Goal: Task Accomplishment & Management: Use online tool/utility

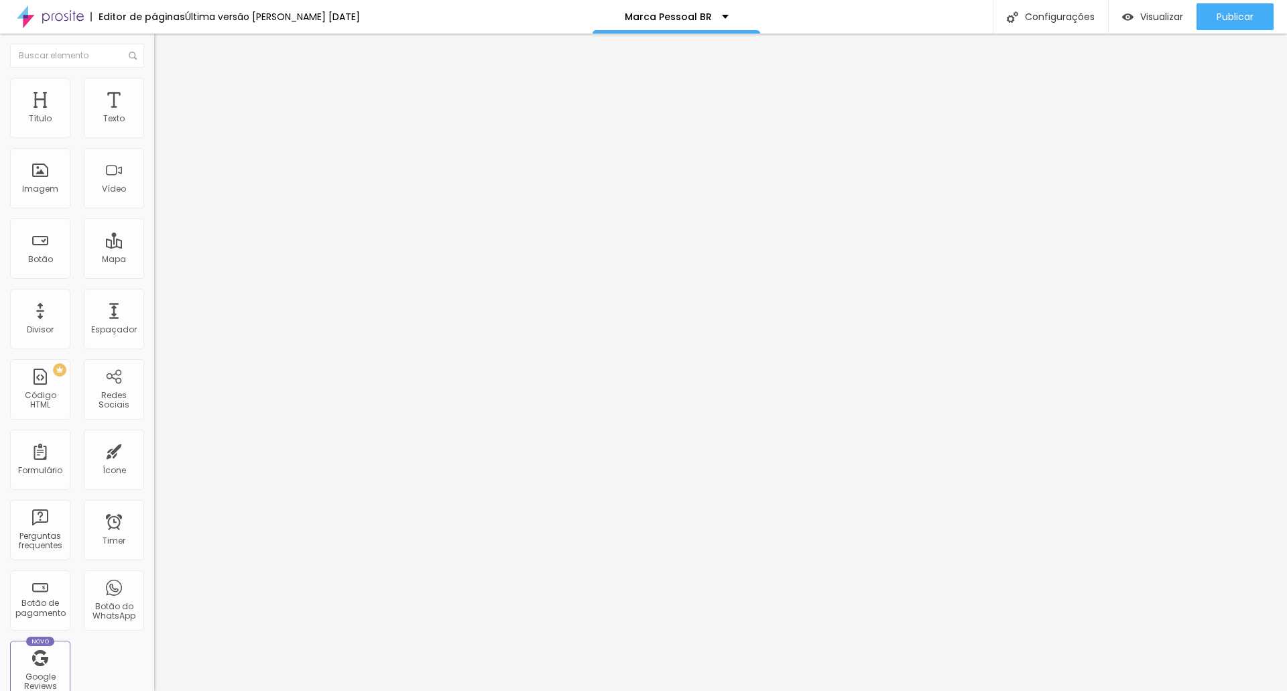
click at [154, 87] on li "Estilo" at bounding box center [231, 84] width 154 height 13
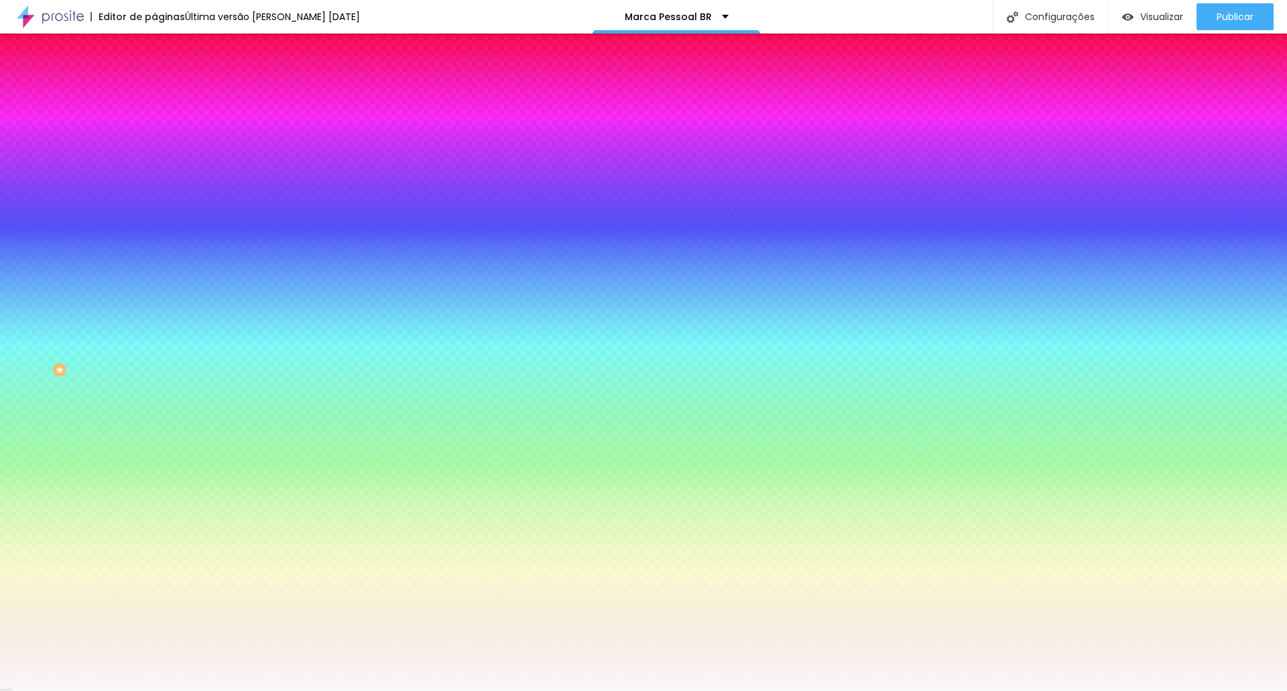
type textarea "9"
drag, startPoint x: 141, startPoint y: 239, endPoint x: 44, endPoint y: 239, distance: 96.5
click at [154, 196] on div "Cor de fundo Voltar ao padrão #F9F9F9" at bounding box center [231, 177] width 154 height 37
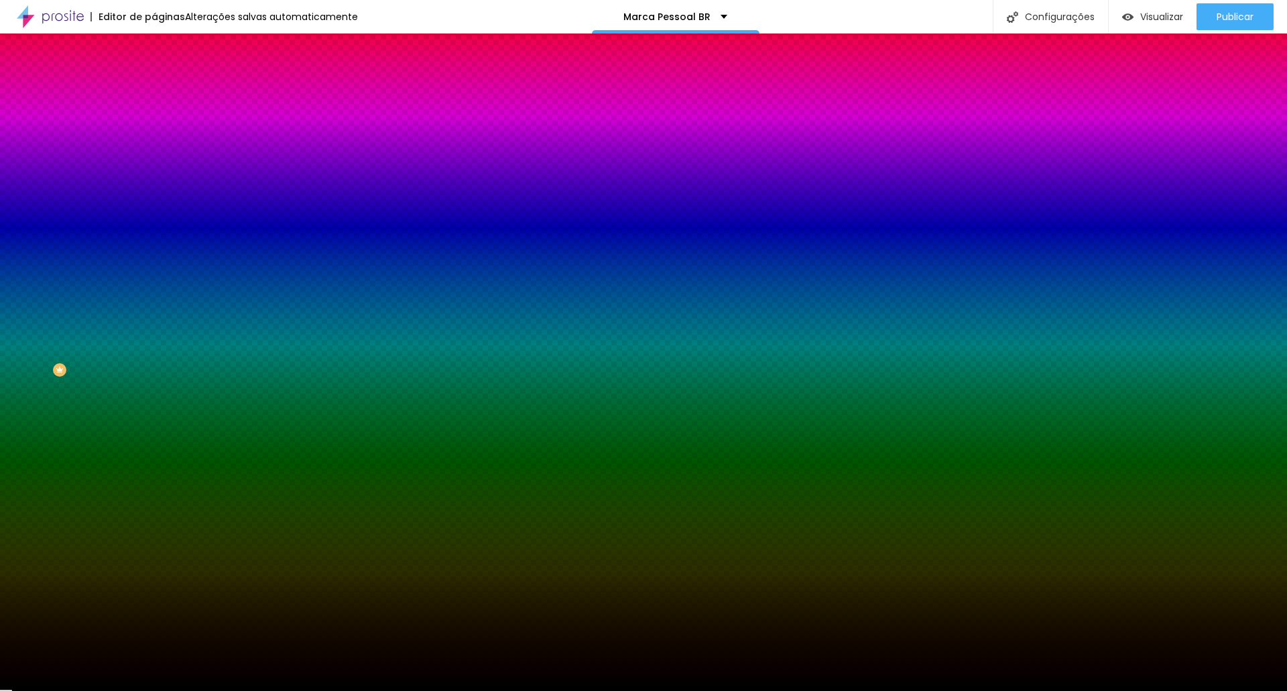
type input "#00000"
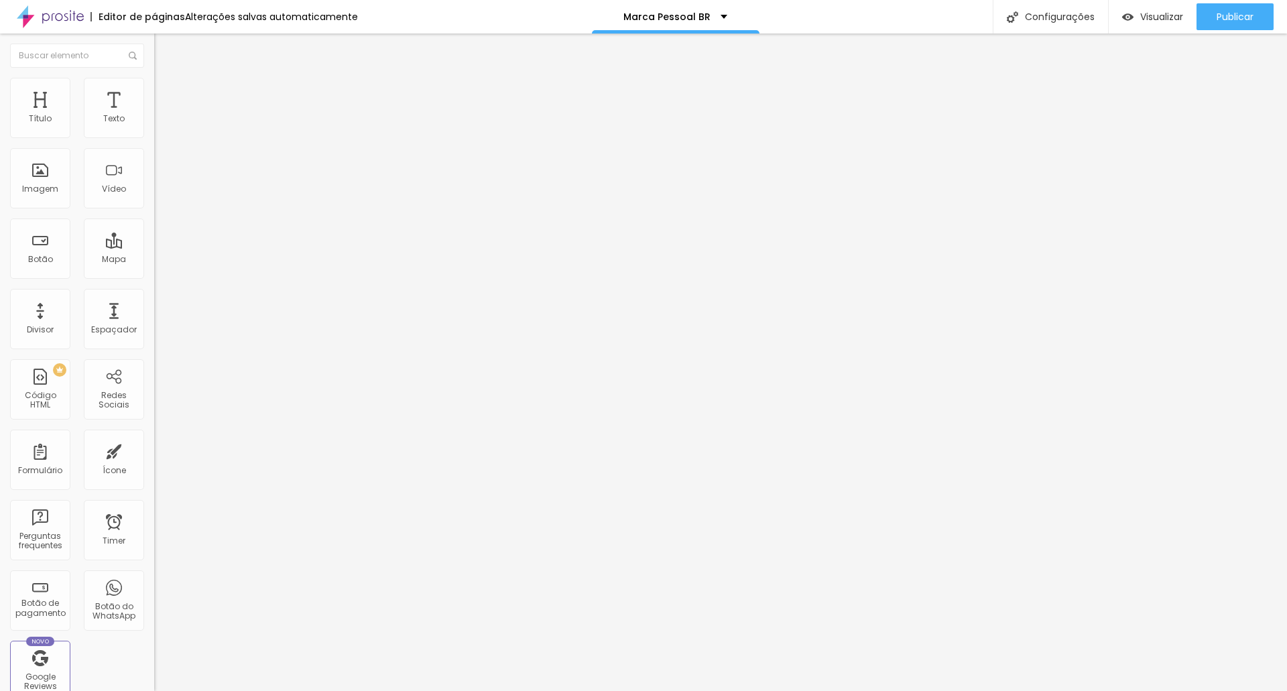
click at [154, 91] on li "Avançado" at bounding box center [231, 97] width 154 height 13
click at [154, 82] on img at bounding box center [160, 84] width 12 height 12
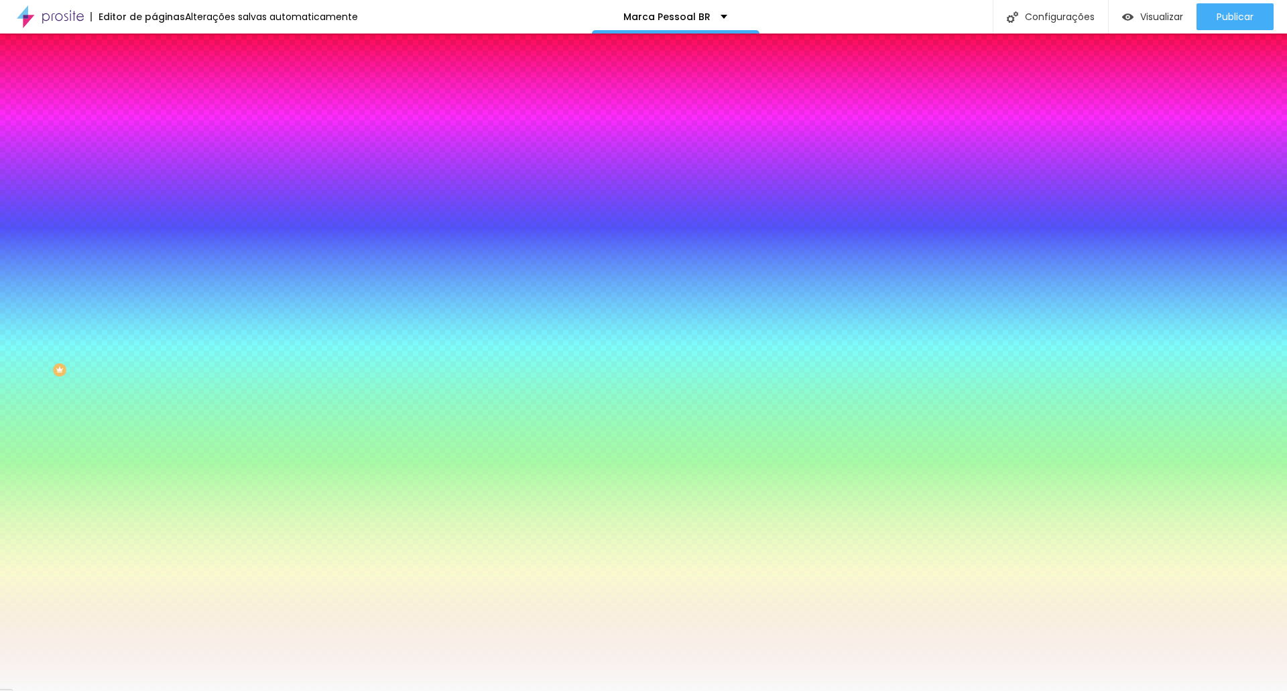
drag, startPoint x: 140, startPoint y: 242, endPoint x: 34, endPoint y: 235, distance: 106.8
click at [154, 196] on div "Cor de fundo Voltar ao padrão #F9F9F9" at bounding box center [231, 177] width 154 height 37
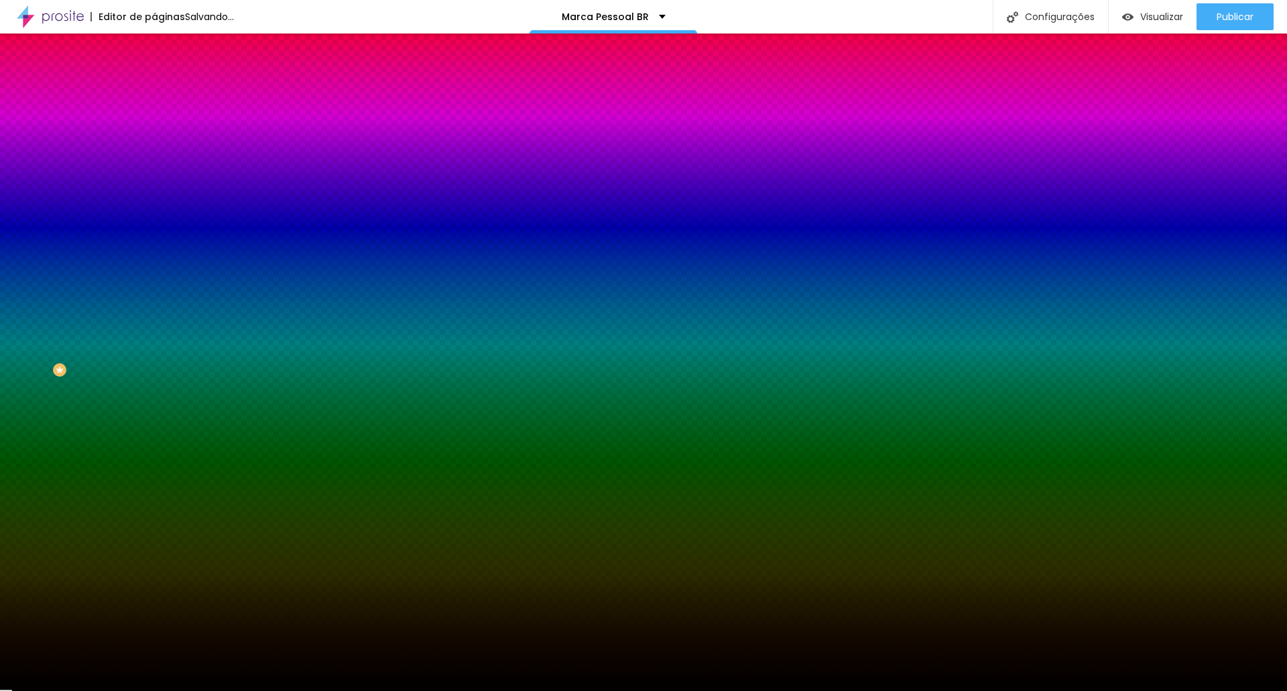
type input "#00000"
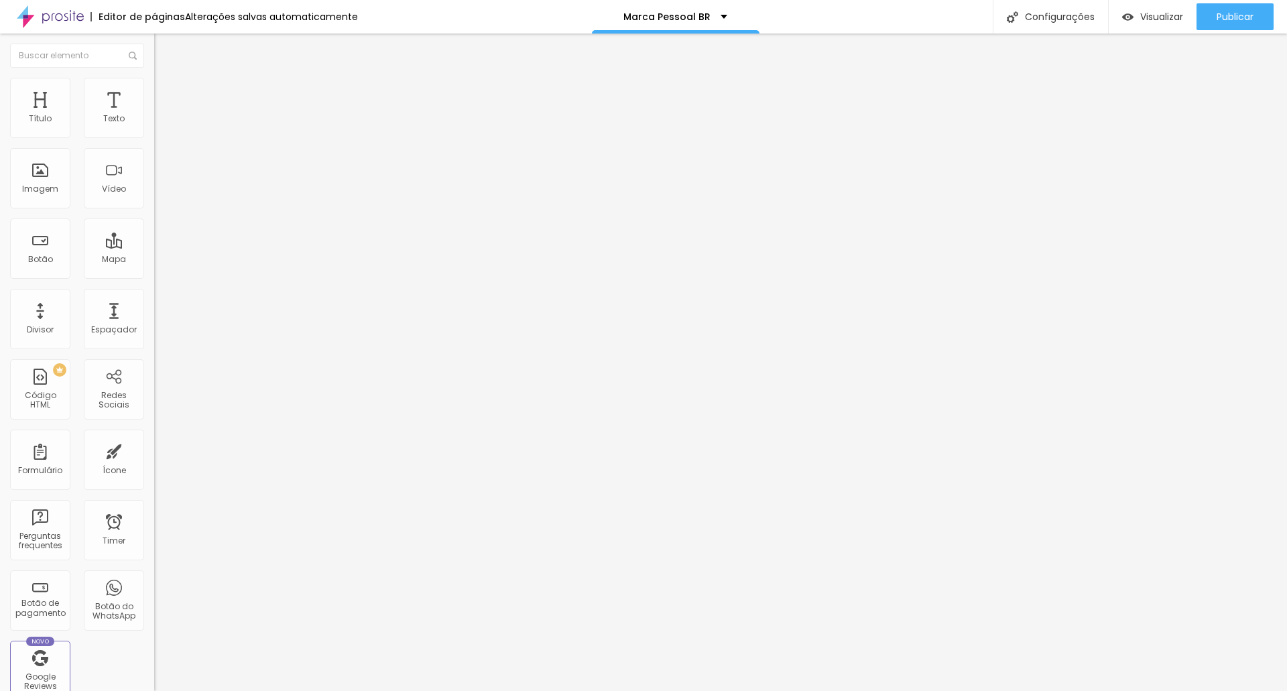
click at [166, 90] on span "Estilo" at bounding box center [176, 86] width 21 height 11
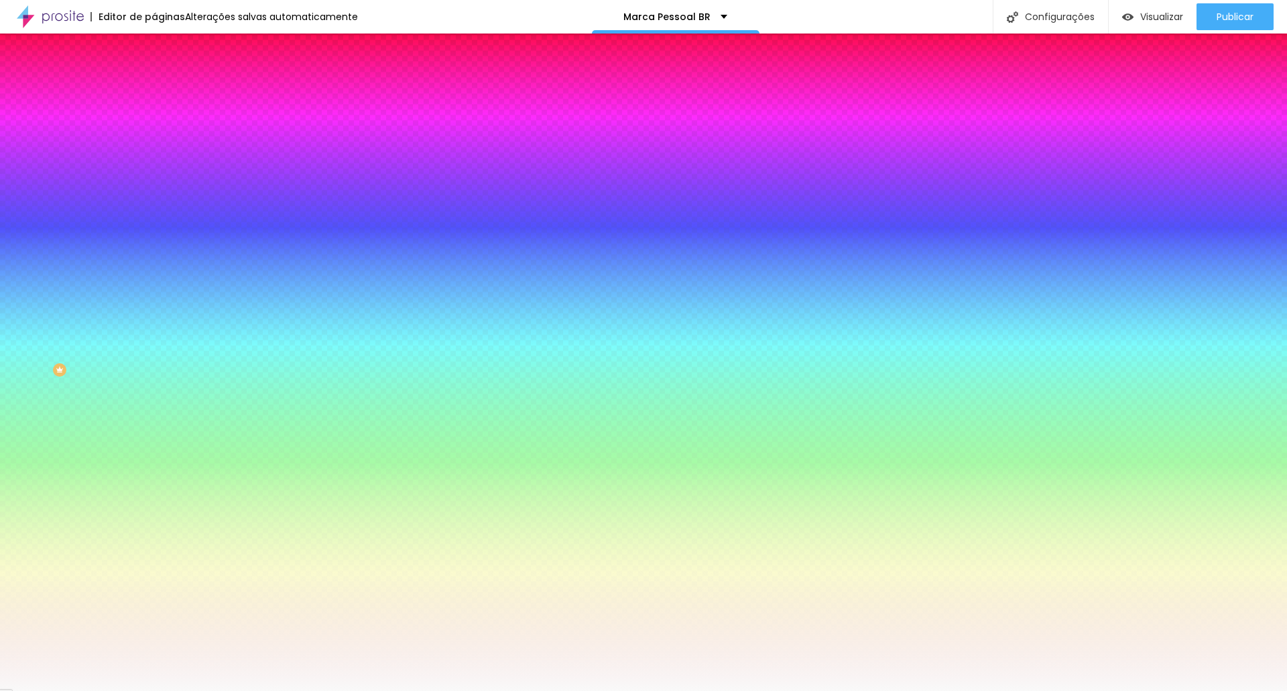
drag, startPoint x: 142, startPoint y: 243, endPoint x: 0, endPoint y: 214, distance: 145.1
click at [154, 218] on div "Imagem de fundo Adicionar imagem Efeito da Imagem Nenhum Nenhum Parallax Cor de…" at bounding box center [231, 192] width 154 height 174
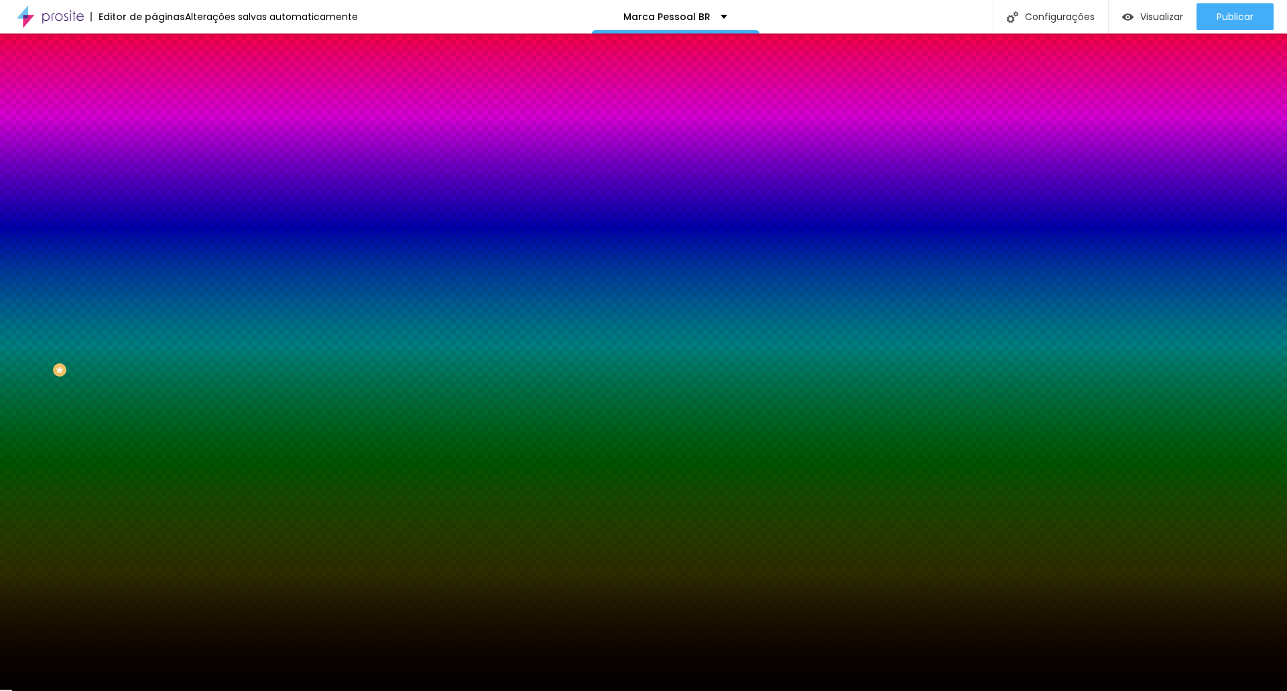
type input "#000000"
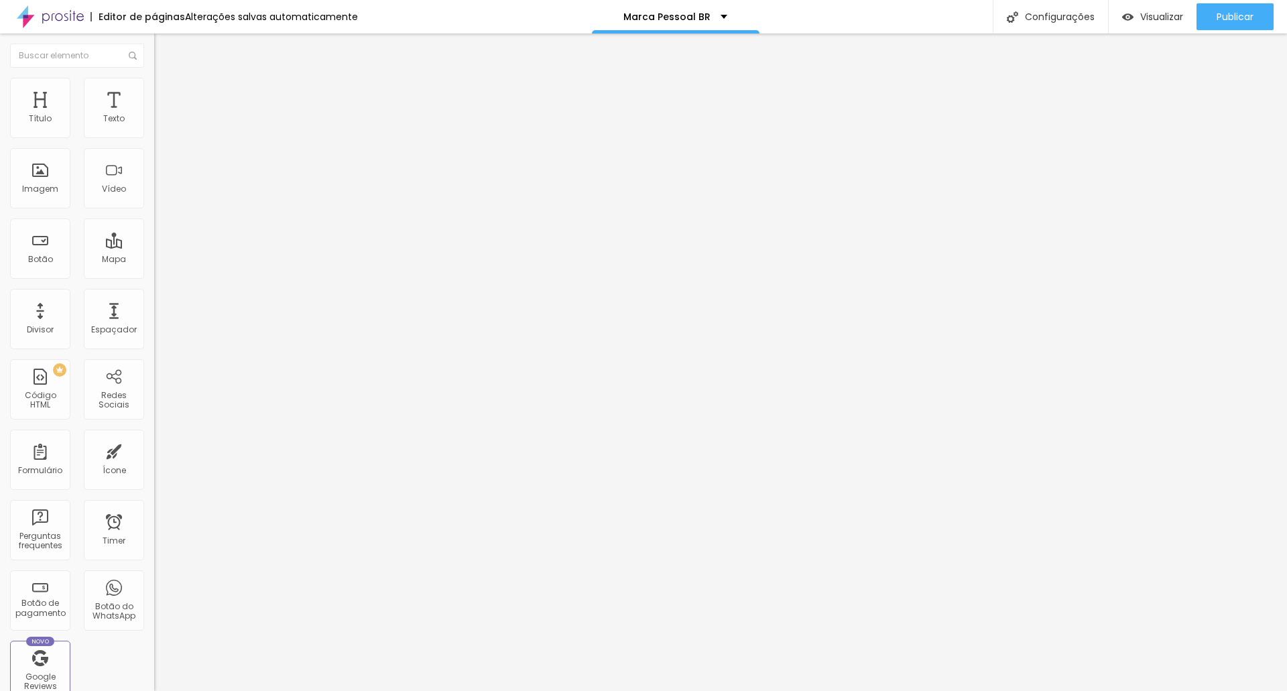
click at [154, 88] on ul "Conteúdo Estilo Avançado" at bounding box center [231, 84] width 154 height 40
click at [166, 93] on span "Estilo" at bounding box center [176, 86] width 21 height 11
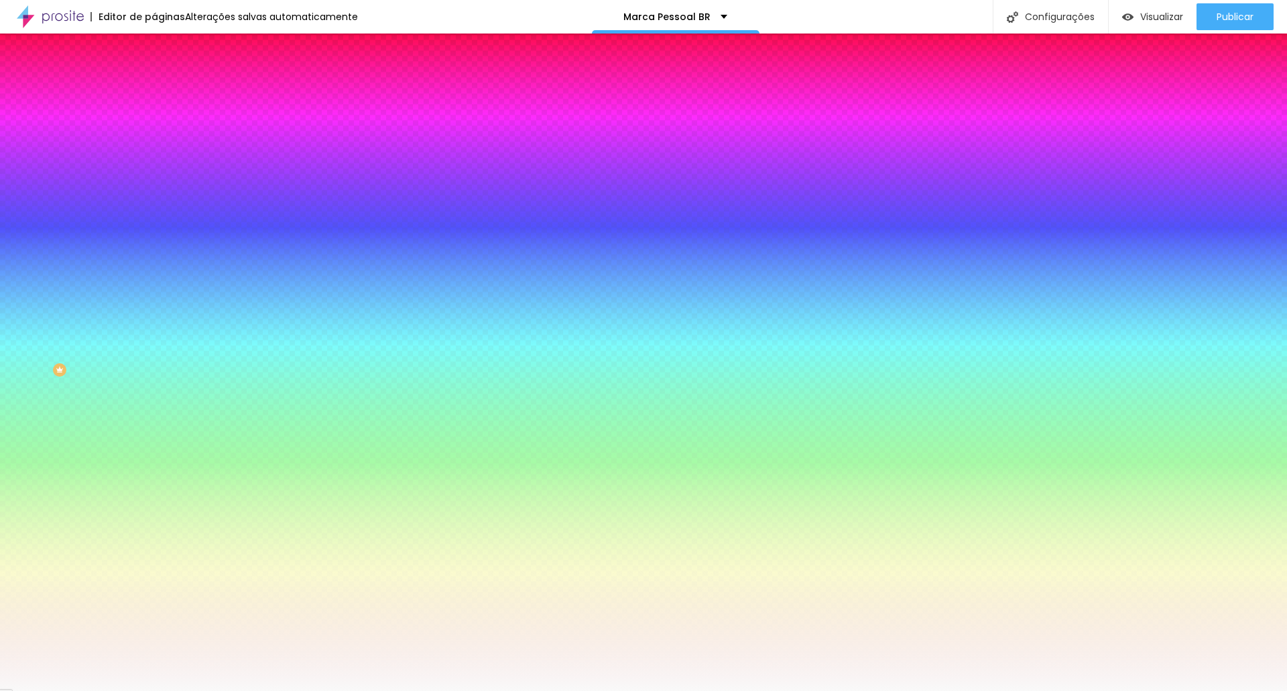
drag, startPoint x: 142, startPoint y: 239, endPoint x: 0, endPoint y: 243, distance: 142.2
click at [154, 243] on div "Imagem de fundo Adicionar imagem Efeito da Imagem Nenhum Nenhum Parallax Cor de…" at bounding box center [231, 192] width 154 height 174
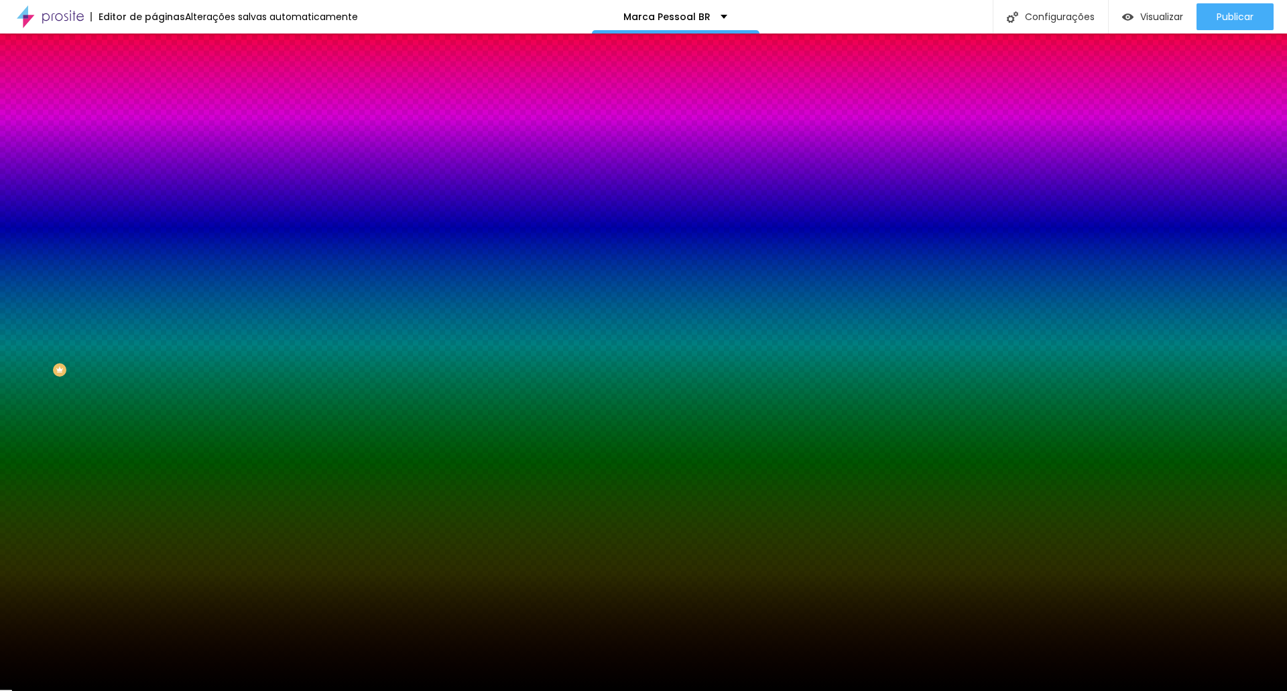
type input "#00000"
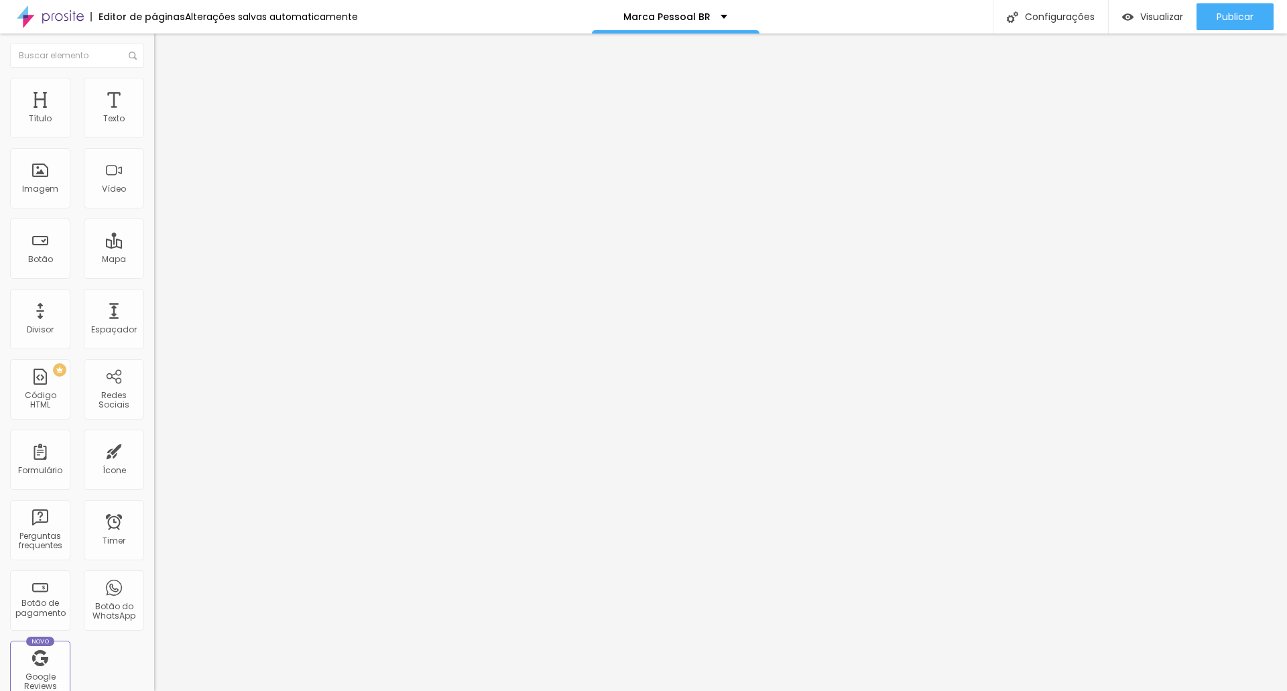
click at [166, 92] on span "Estilo" at bounding box center [176, 86] width 21 height 11
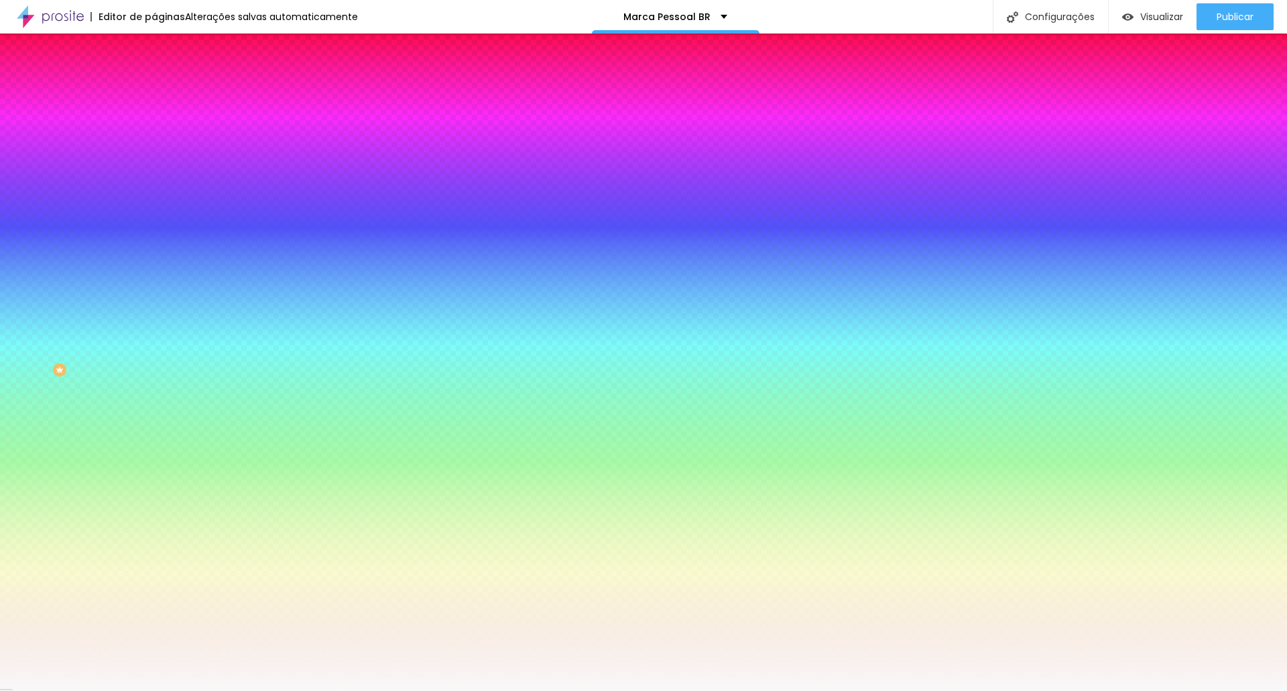
drag, startPoint x: 140, startPoint y: 243, endPoint x: 0, endPoint y: 242, distance: 140.1
click at [154, 243] on div "Imagem de fundo Adicionar imagem Efeito da Imagem Nenhum Nenhum Parallax Cor de…" at bounding box center [231, 192] width 154 height 174
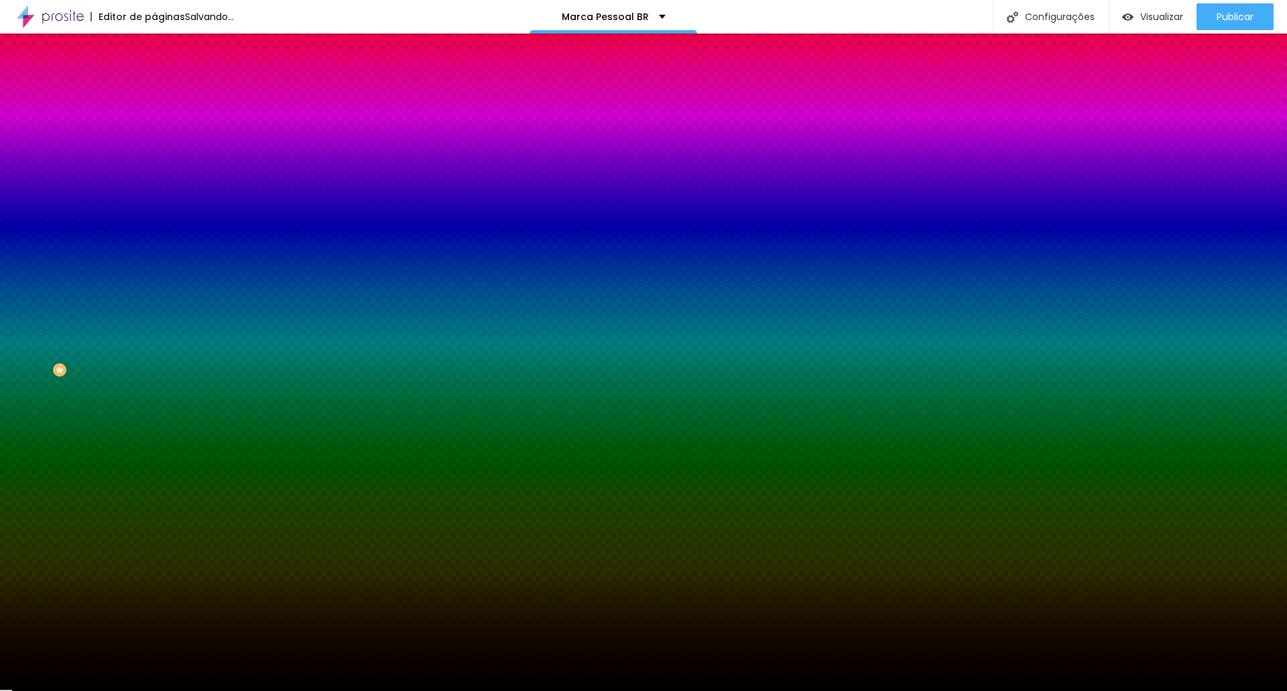
type input "#000000"
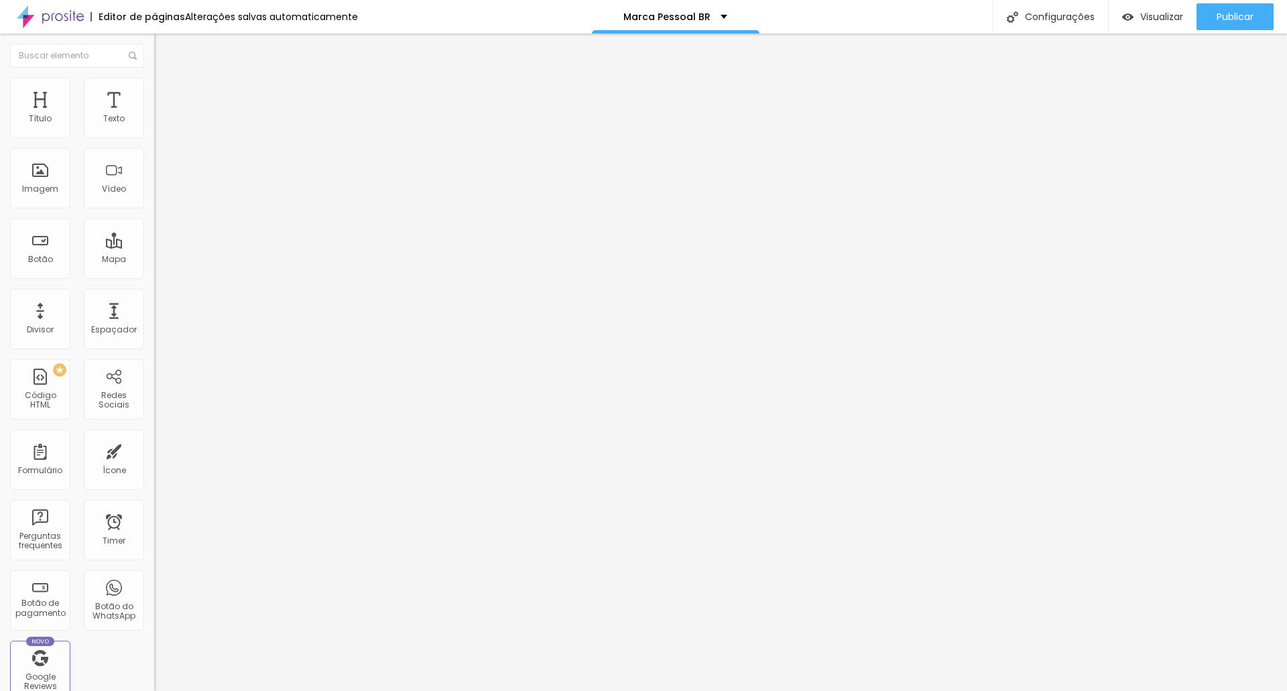
click at [154, 87] on li "Estilo" at bounding box center [231, 84] width 154 height 13
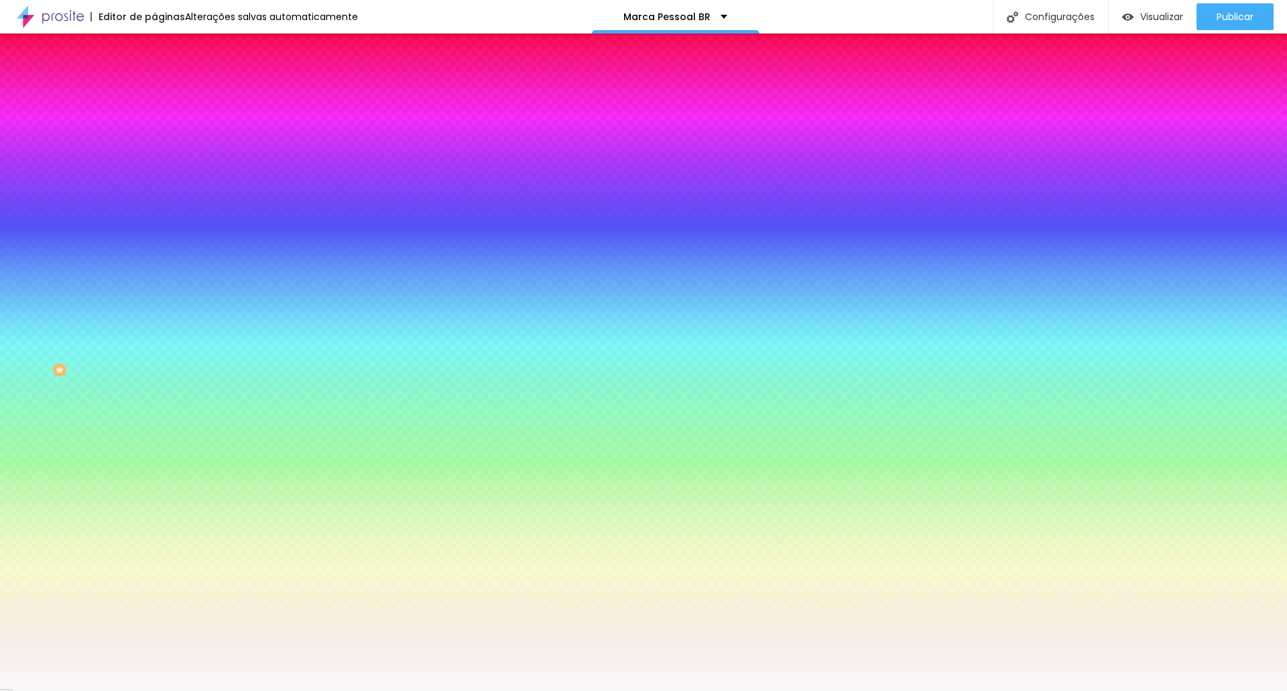
drag, startPoint x: 139, startPoint y: 245, endPoint x: 17, endPoint y: 241, distance: 121.4
click at [154, 196] on div "Cor de fundo Voltar ao padrão #F9F9F9" at bounding box center [231, 177] width 154 height 37
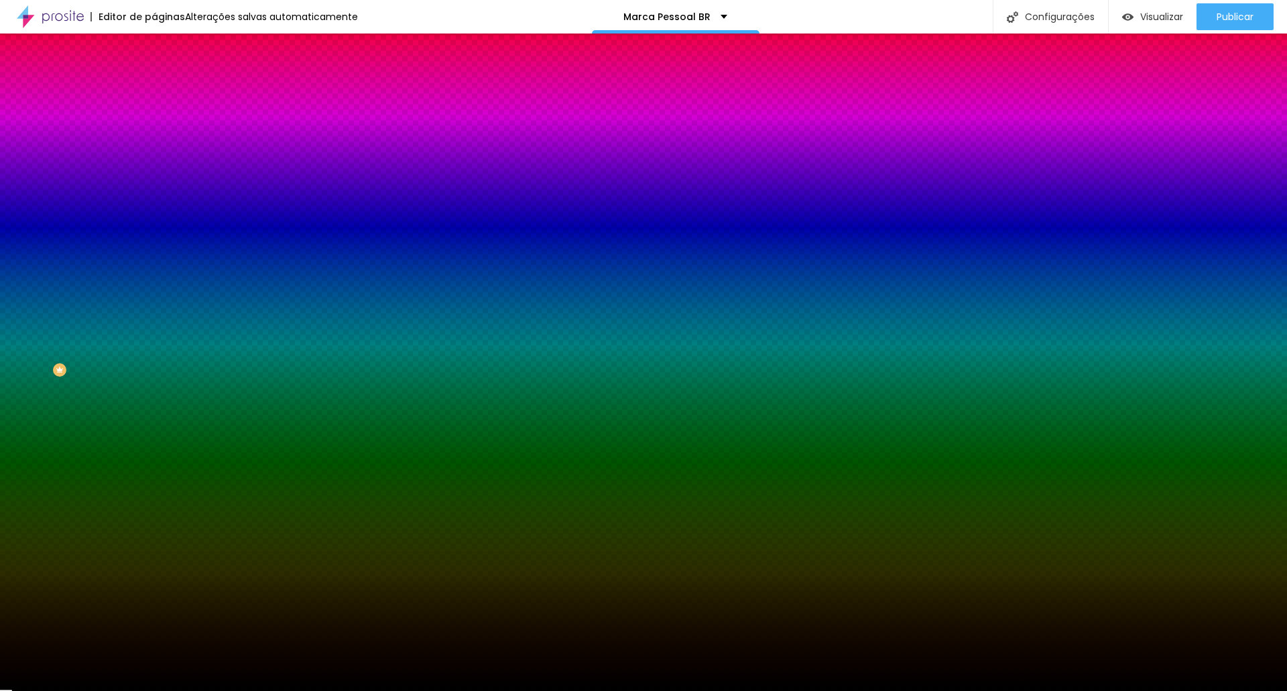
type input "#00000"
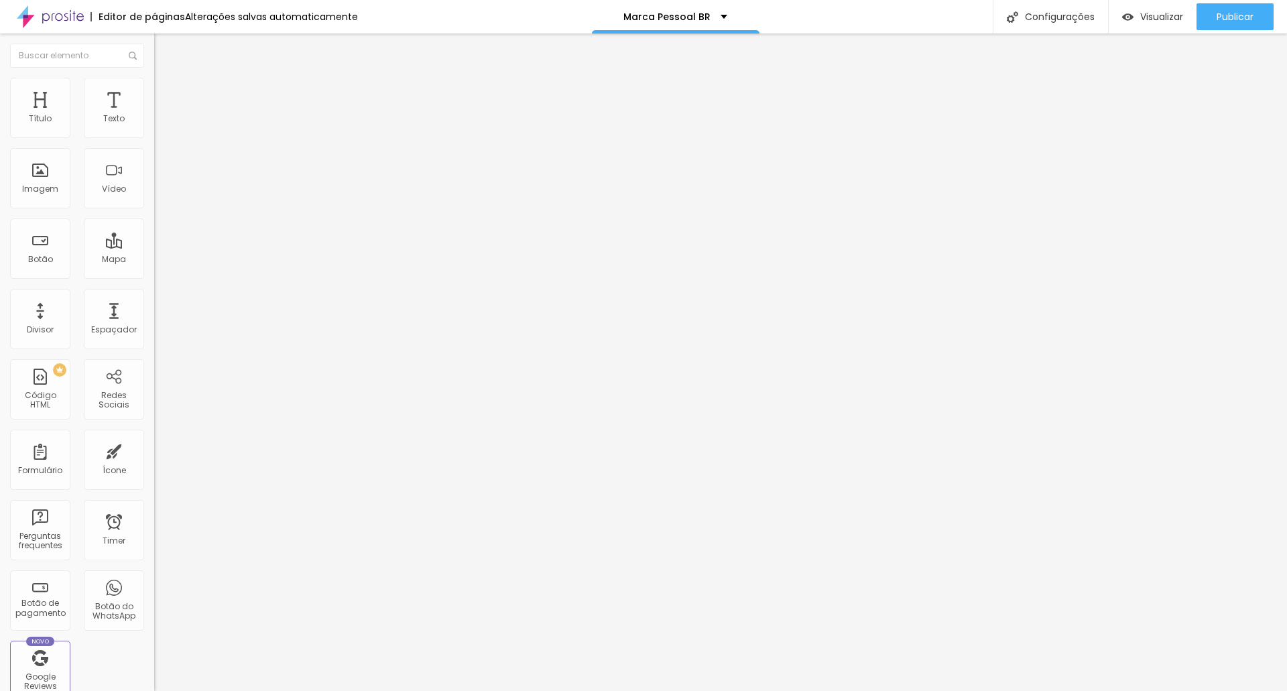
click at [154, 78] on li "Avançado" at bounding box center [231, 84] width 154 height 13
click at [154, 87] on li "Avançado" at bounding box center [231, 84] width 154 height 13
click at [154, 82] on img at bounding box center [160, 84] width 12 height 12
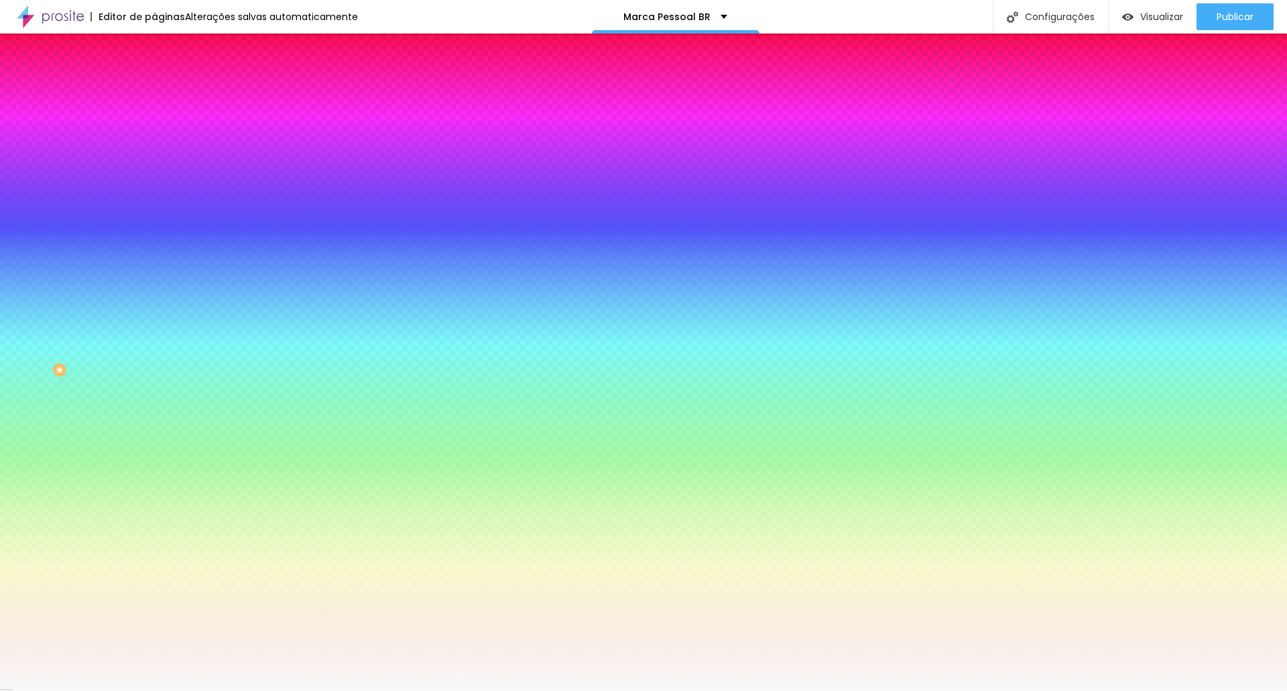
drag, startPoint x: 139, startPoint y: 242, endPoint x: 7, endPoint y: 245, distance: 132.1
click at [154, 196] on div "Cor de fundo Voltar ao padrão #F9F9F9" at bounding box center [231, 177] width 154 height 37
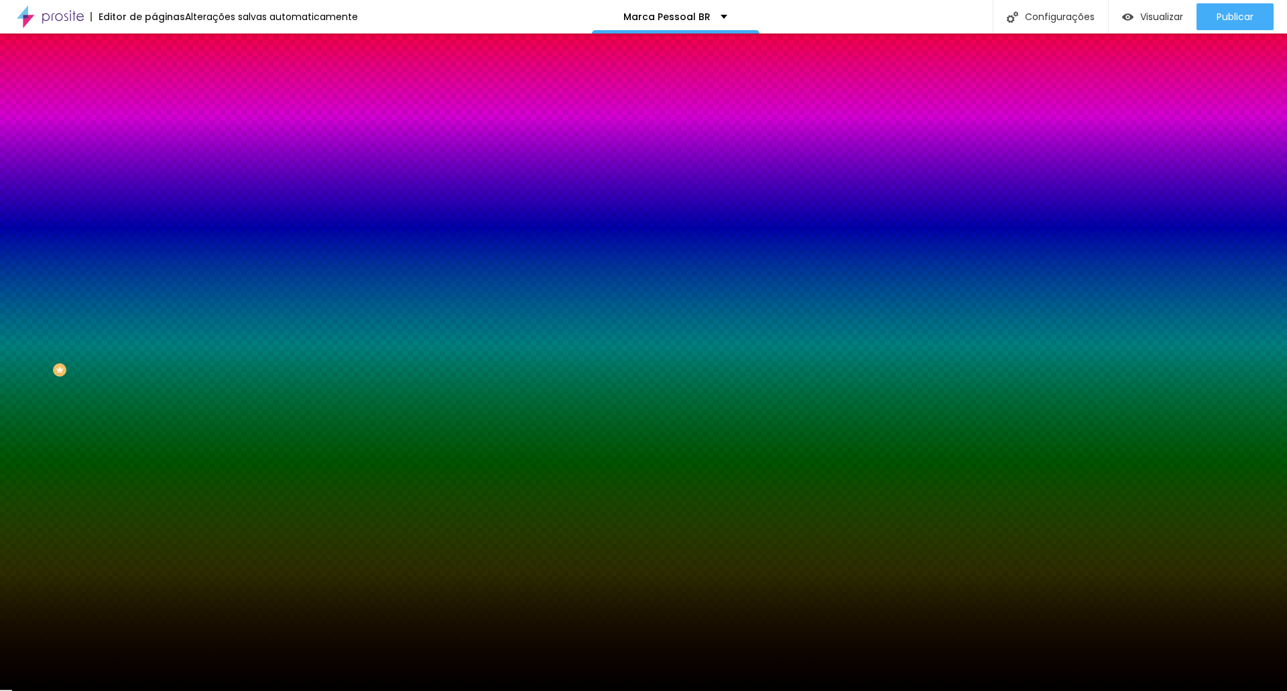
type input "#000000"
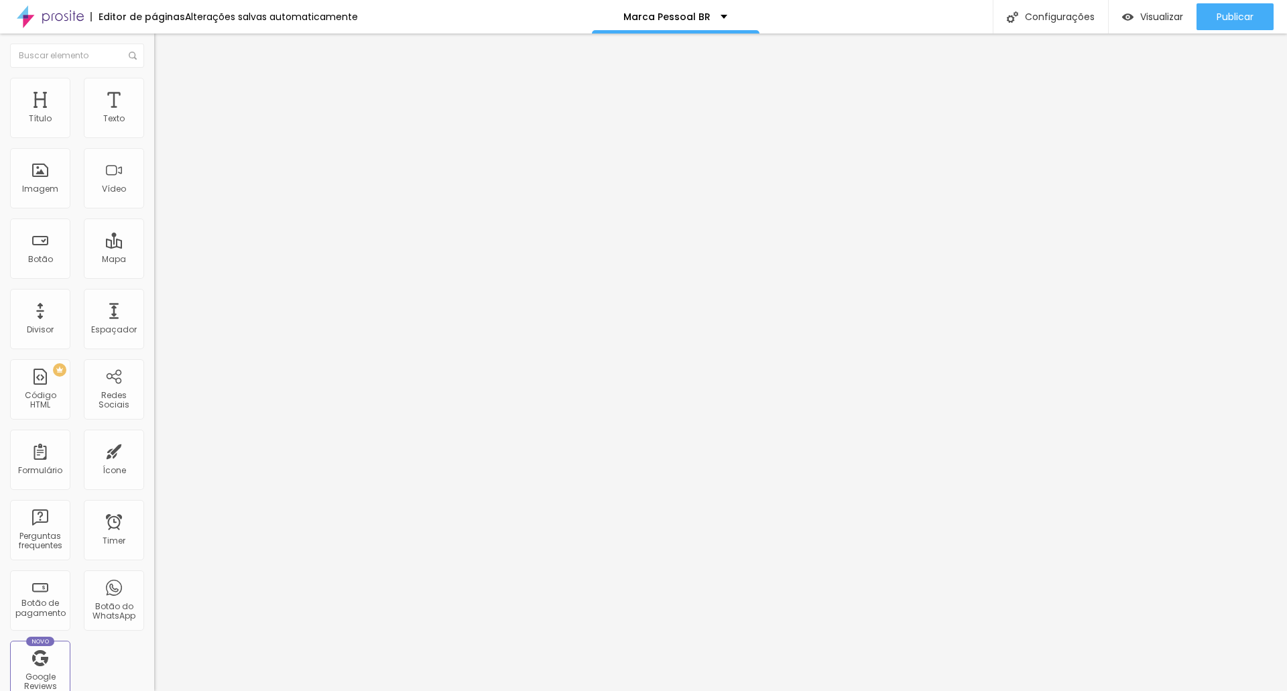
click at [154, 88] on li "Avançado" at bounding box center [231, 84] width 154 height 13
click at [154, 88] on li "Estilo" at bounding box center [231, 84] width 154 height 13
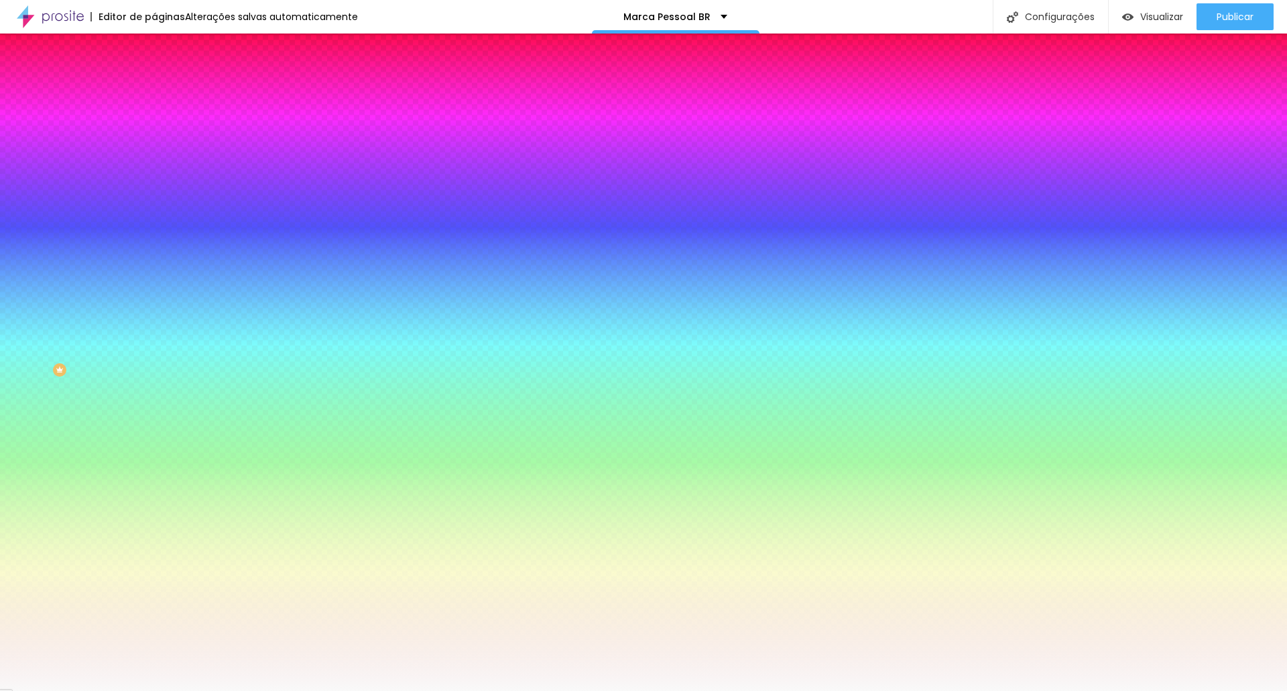
drag, startPoint x: 139, startPoint y: 241, endPoint x: 29, endPoint y: 233, distance: 110.2
click at [154, 196] on div "Cor de fundo Voltar ao padrão #F9F9F9" at bounding box center [231, 177] width 154 height 37
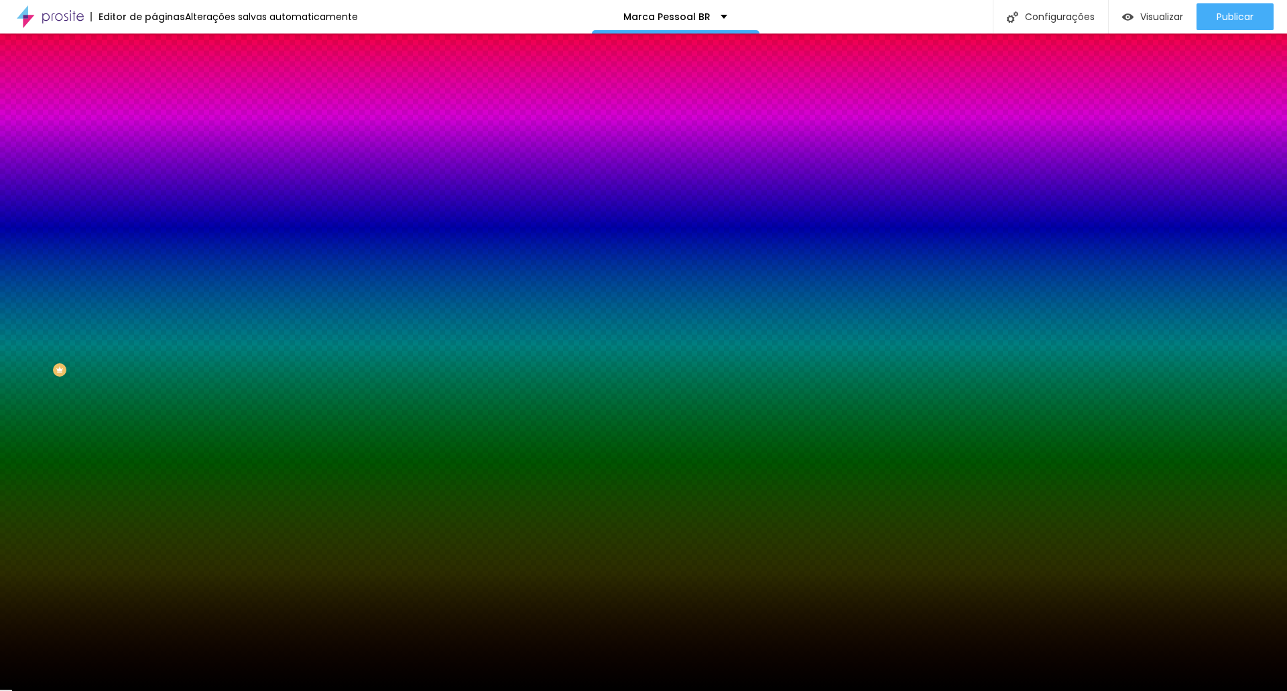
type input "#00000"
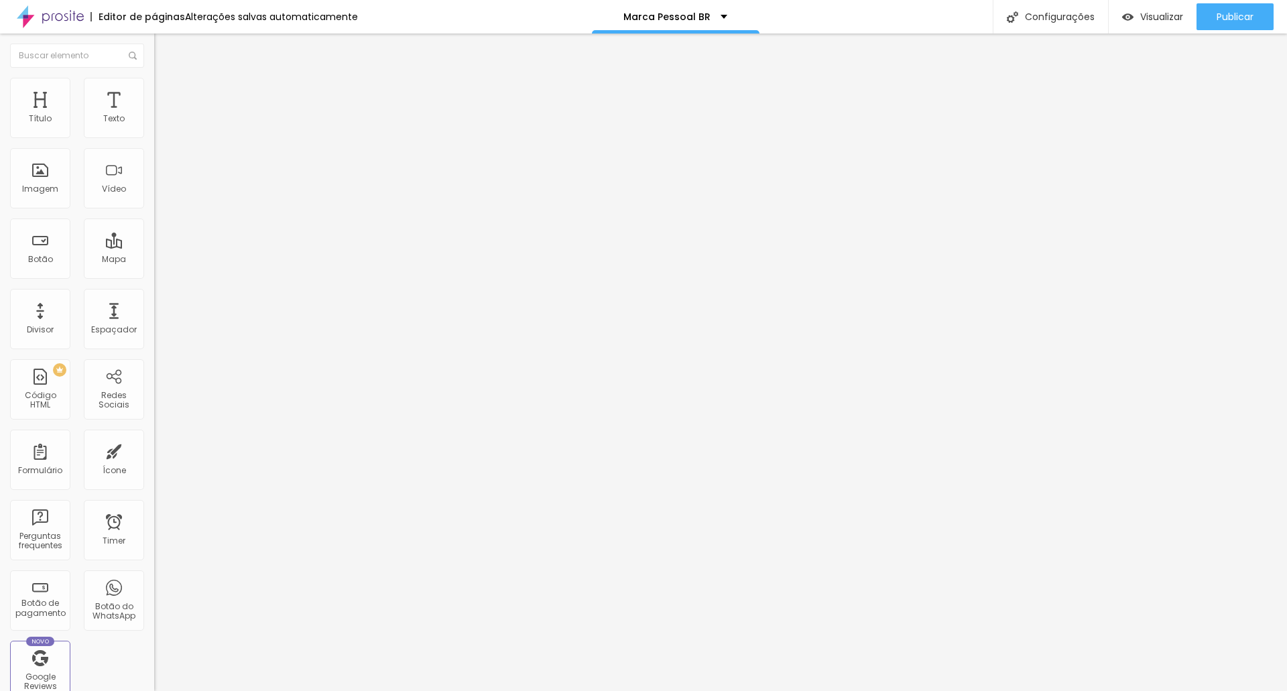
click at [154, 86] on li "Estilo" at bounding box center [231, 84] width 154 height 13
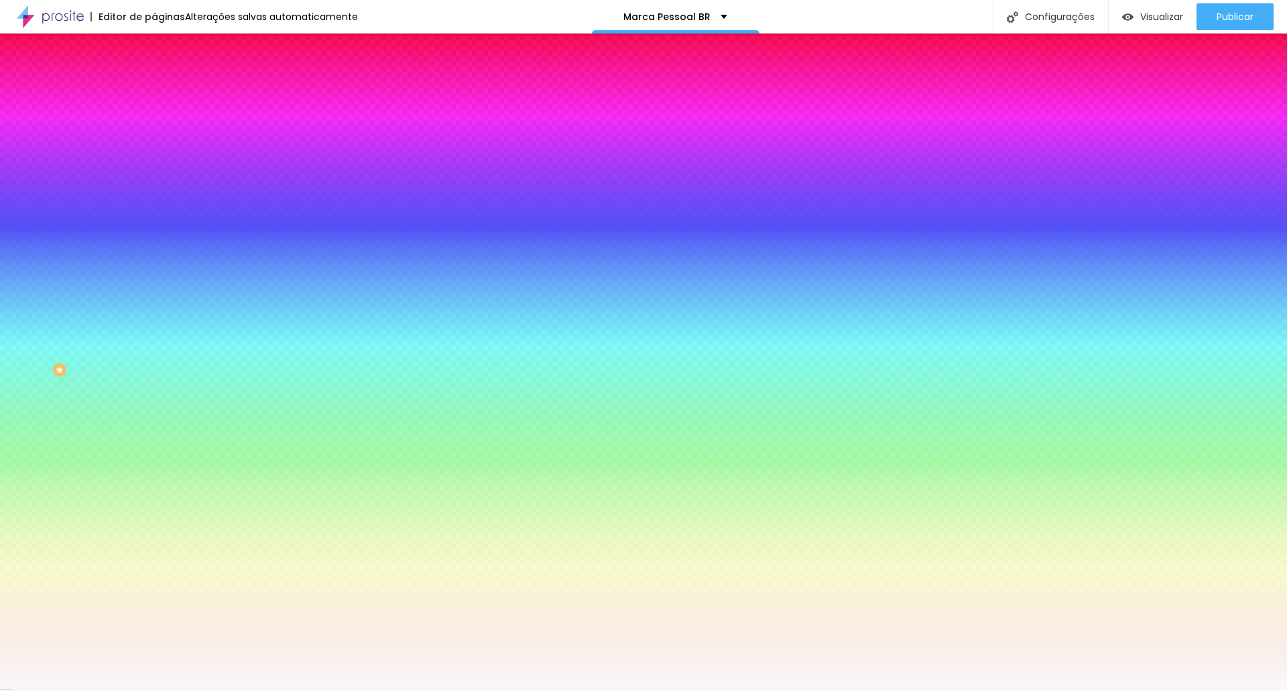
drag, startPoint x: 138, startPoint y: 241, endPoint x: 3, endPoint y: 253, distance: 136.0
click at [154, 254] on div "Imagem de fundo Adicionar imagem Efeito da Imagem Nenhum Nenhum Parallax Cor de…" at bounding box center [231, 192] width 154 height 174
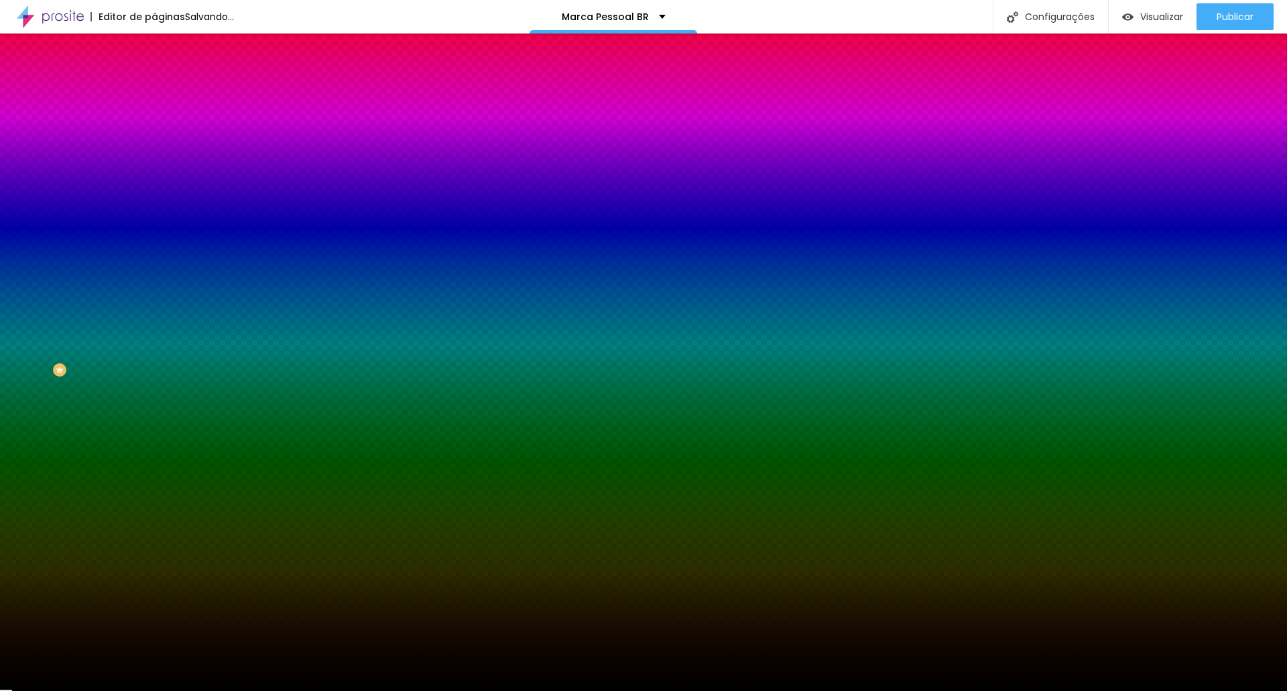
type input "#00000"
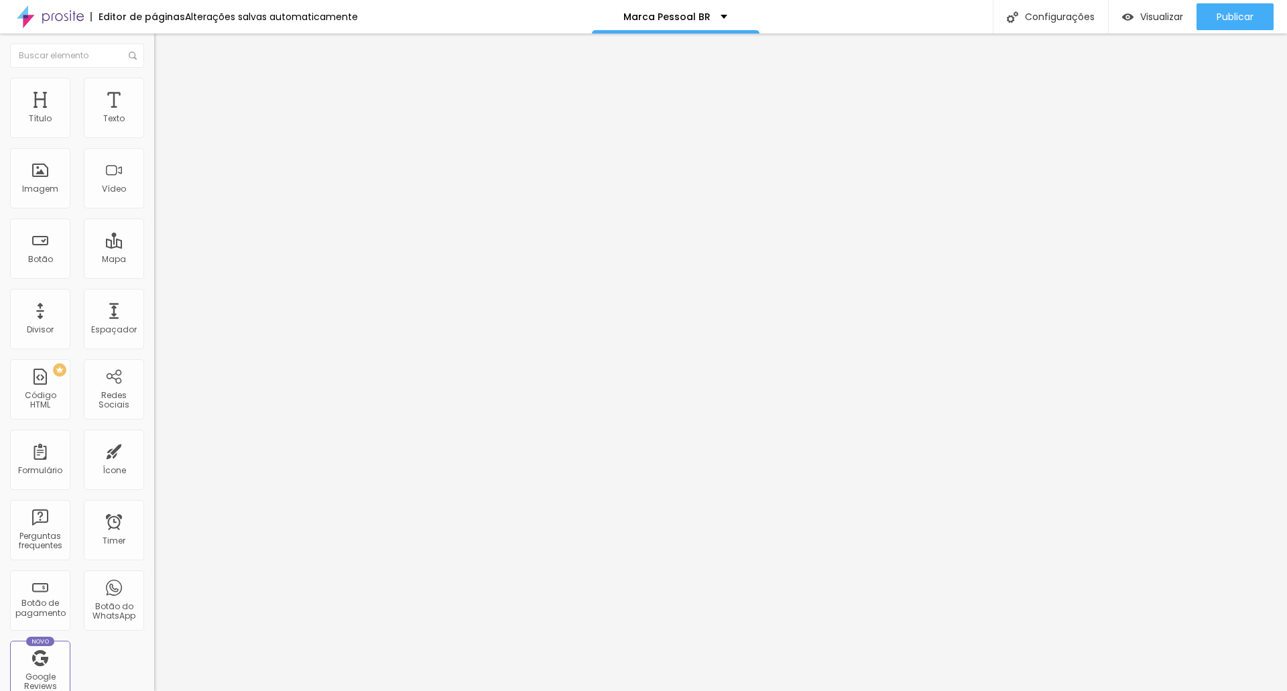
click at [166, 91] on span "Estilo" at bounding box center [176, 86] width 21 height 11
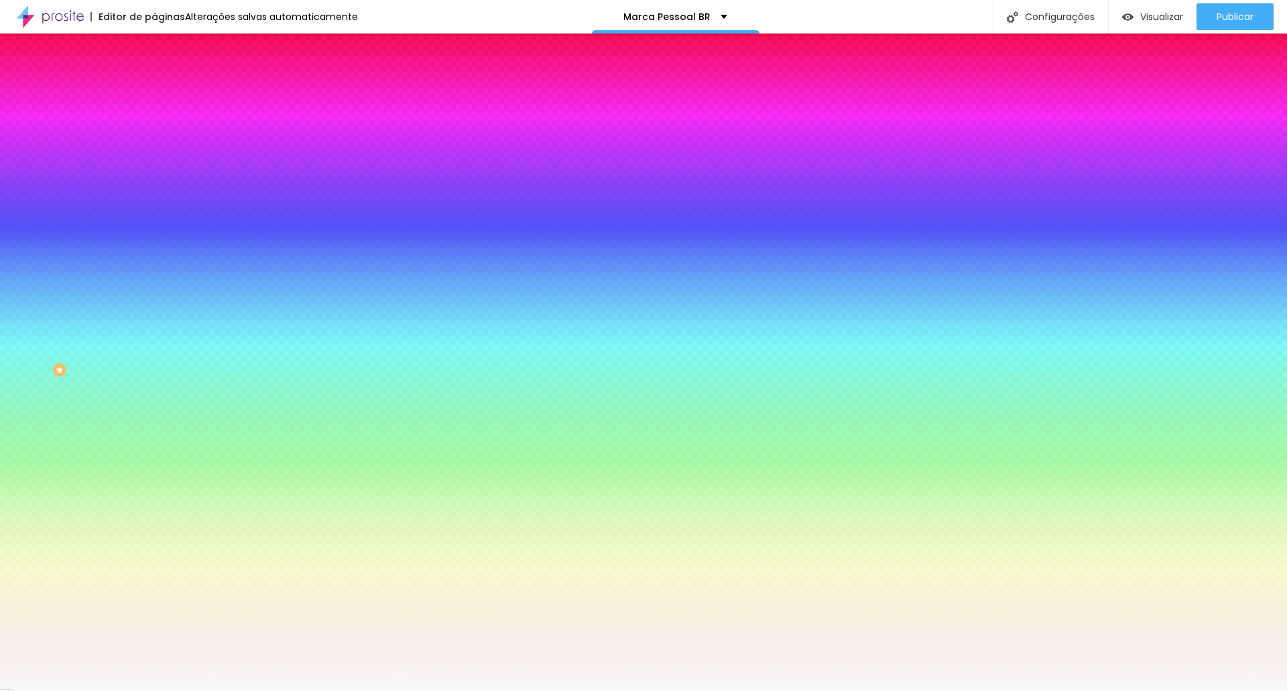
drag, startPoint x: 136, startPoint y: 245, endPoint x: 36, endPoint y: 251, distance: 100.1
click at [154, 196] on div "Cor de fundo Voltar ao padrão #F9F9F9" at bounding box center [231, 177] width 154 height 37
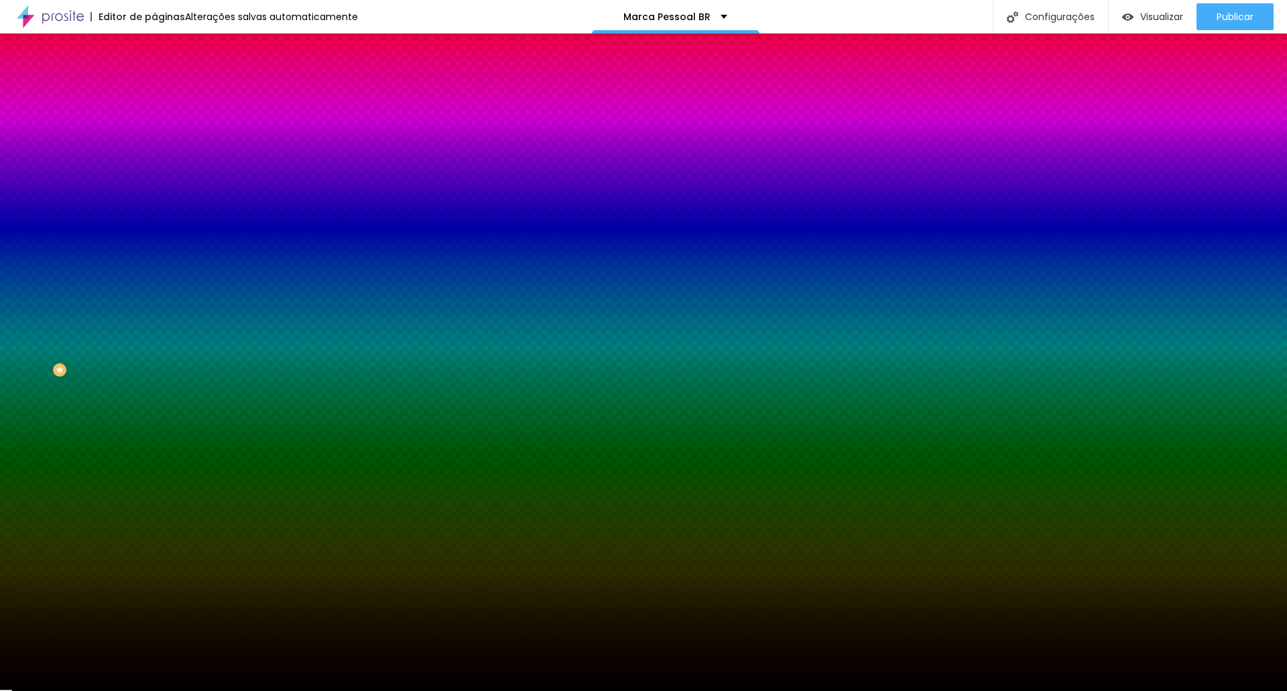
type input "#000000"
click at [154, 91] on img at bounding box center [160, 97] width 12 height 12
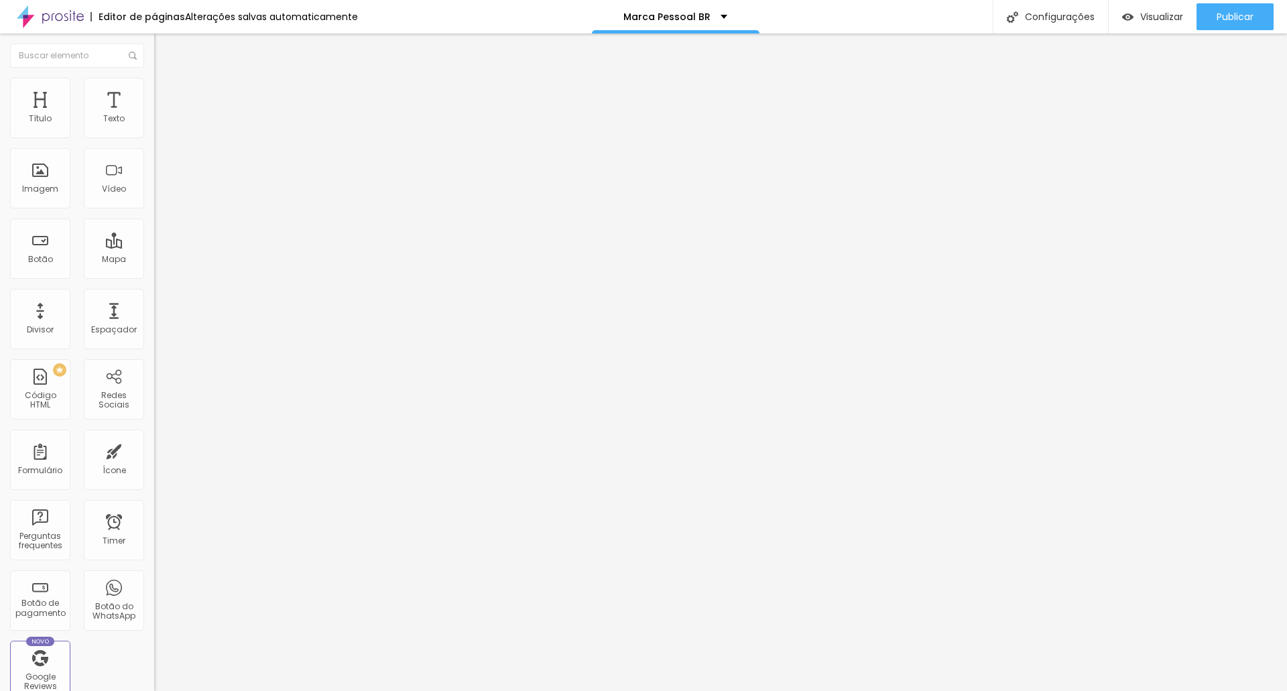
click at [154, 76] on img at bounding box center [160, 70] width 12 height 12
click at [166, 91] on span "Avançado" at bounding box center [188, 86] width 44 height 11
click at [154, 88] on li "Estilo" at bounding box center [231, 84] width 154 height 13
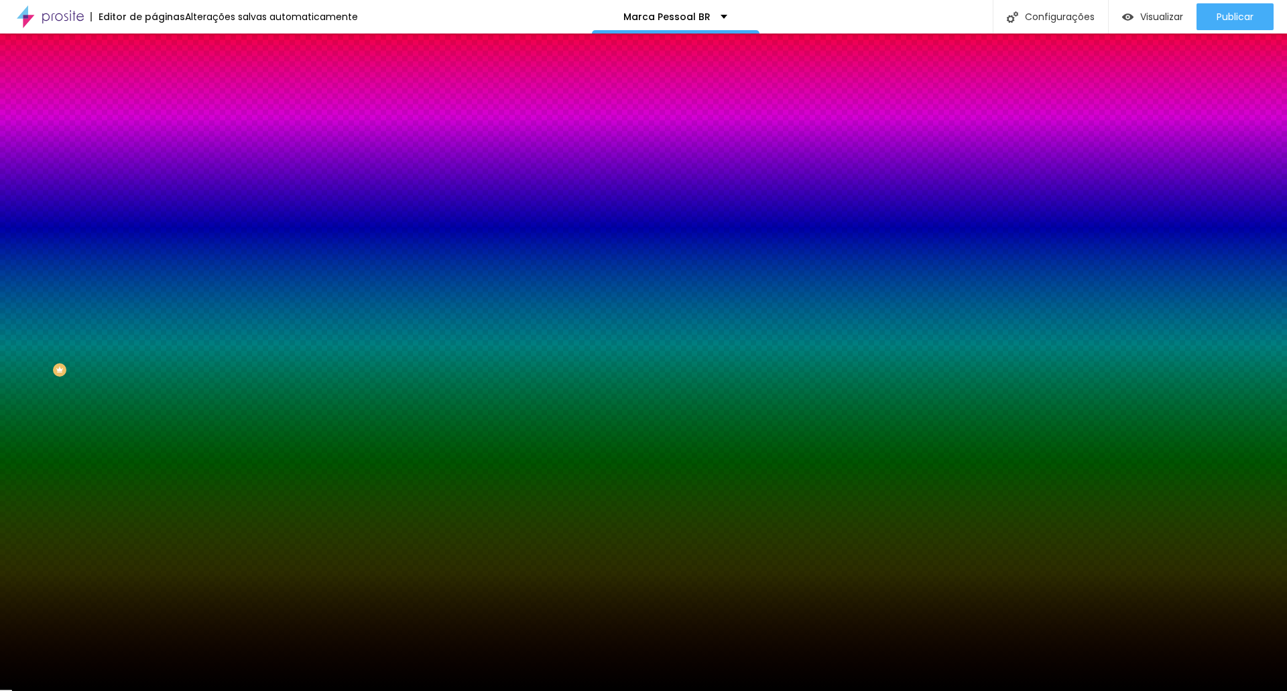
click at [154, 91] on li "Avançado" at bounding box center [231, 97] width 154 height 13
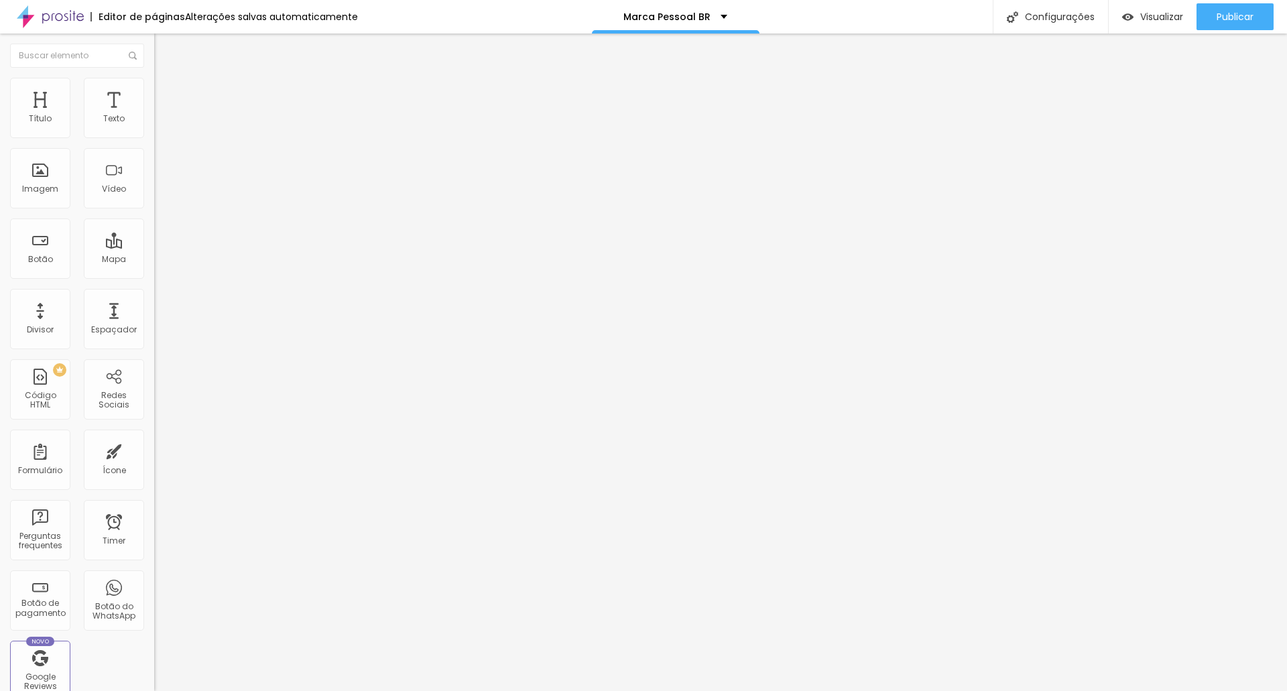
click at [166, 90] on span "Estilo" at bounding box center [176, 86] width 21 height 11
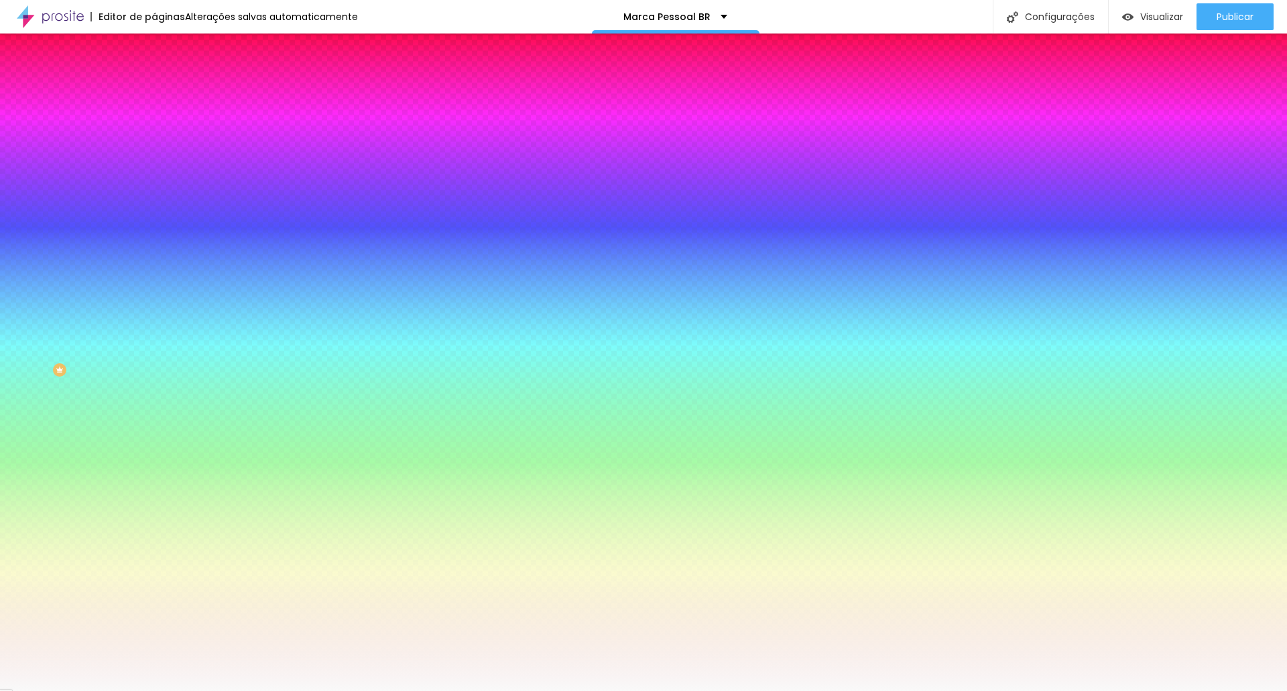
drag, startPoint x: 139, startPoint y: 245, endPoint x: 0, endPoint y: 250, distance: 139.5
click at [154, 250] on div "Imagem de fundo Adicionar imagem Efeito da Imagem Nenhum Nenhum Parallax Cor de…" at bounding box center [231, 192] width 154 height 174
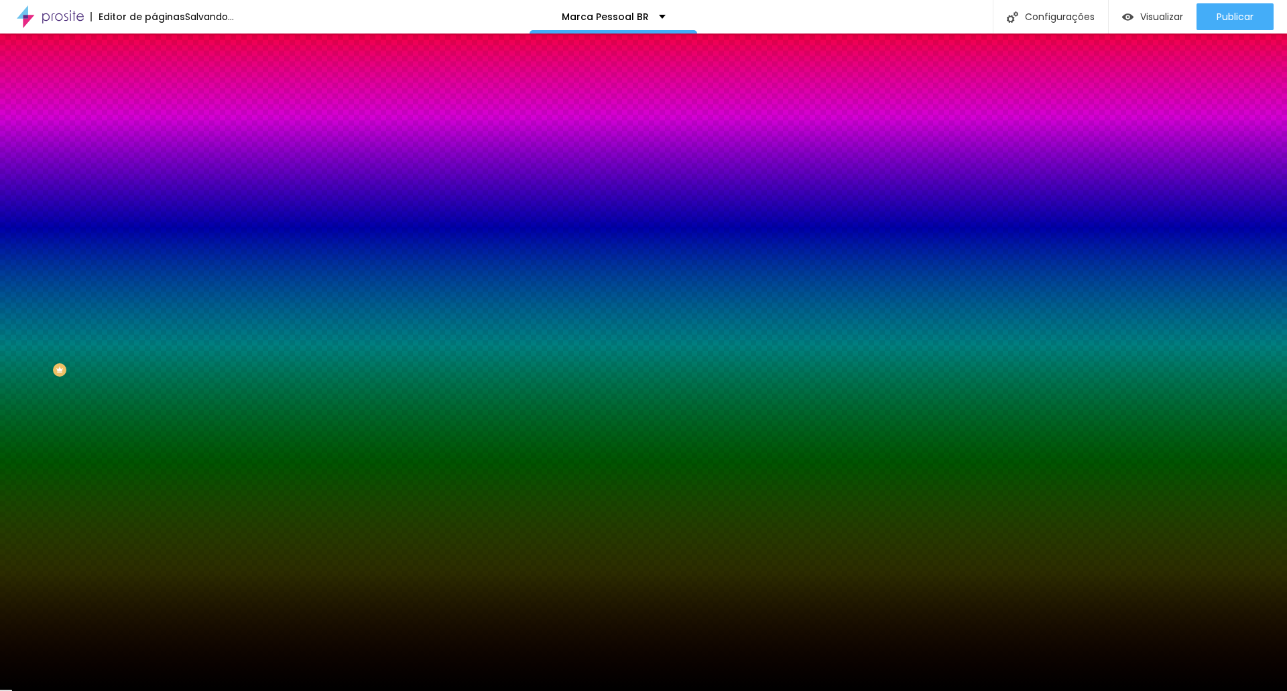
type input "#000000"
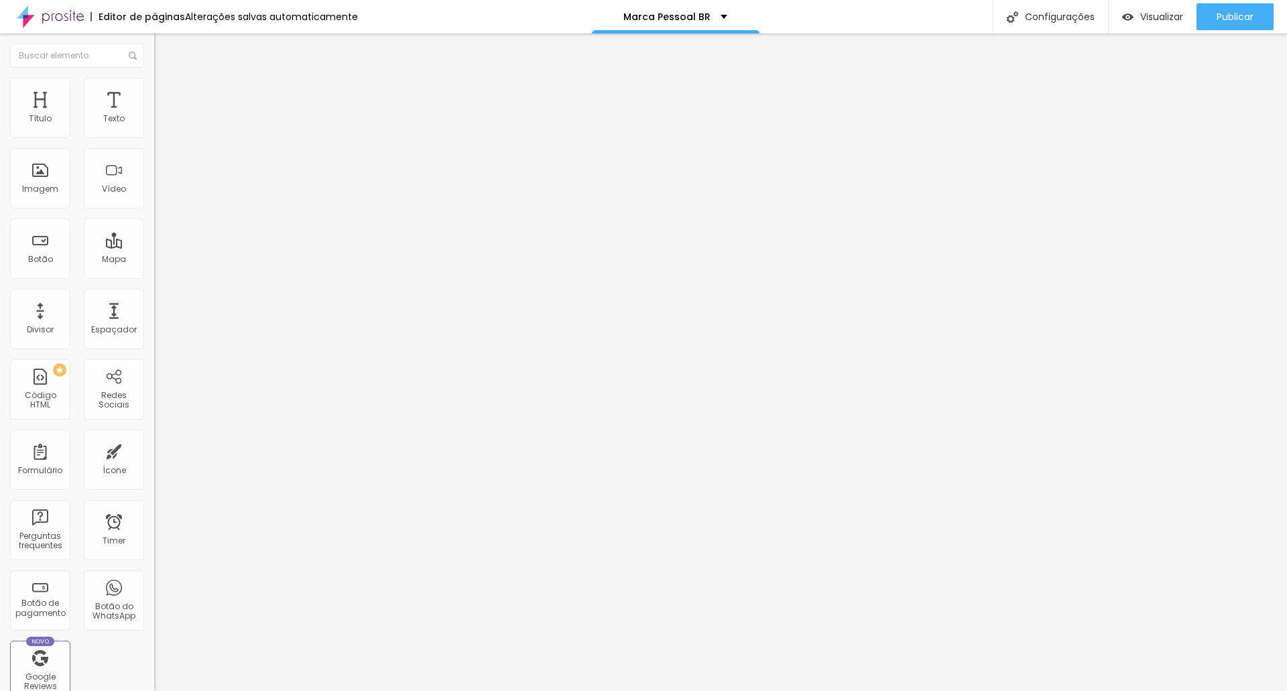
click at [154, 87] on li "Estilo" at bounding box center [231, 84] width 154 height 13
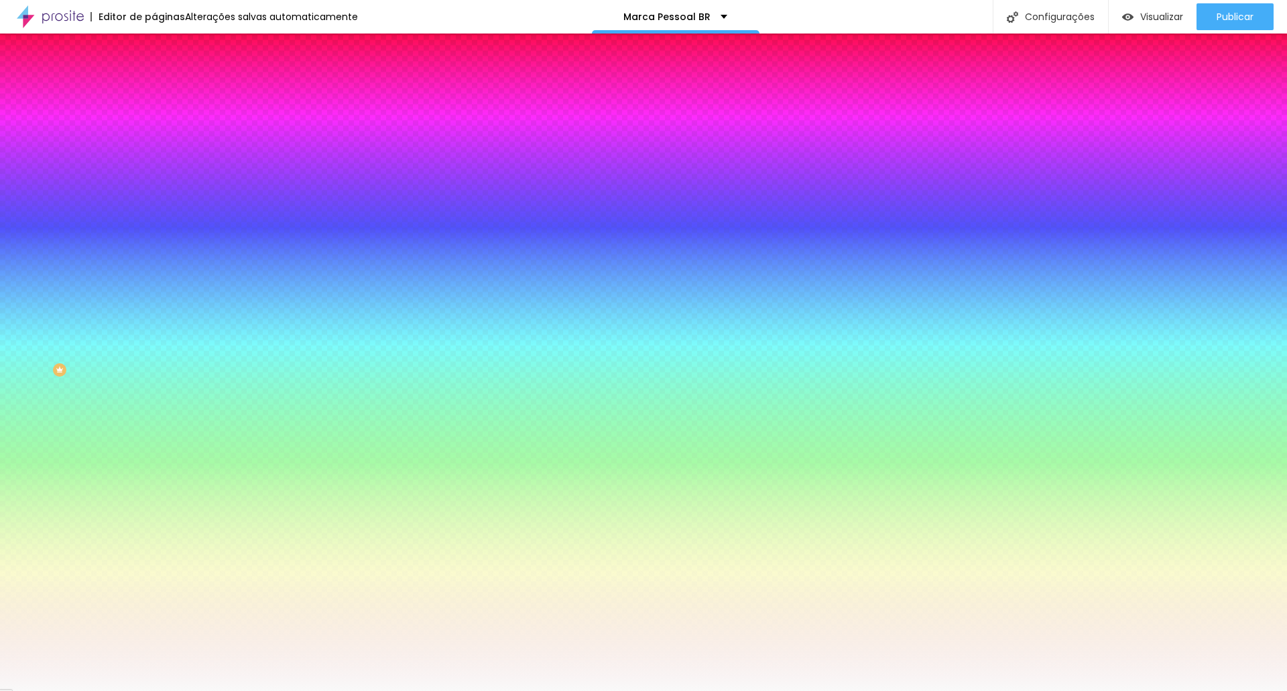
drag, startPoint x: 141, startPoint y: 240, endPoint x: 0, endPoint y: 238, distance: 141.5
click at [154, 241] on div "Imagem de fundo Adicionar imagem Efeito da Imagem Nenhum Nenhum Parallax Cor de…" at bounding box center [231, 192] width 154 height 174
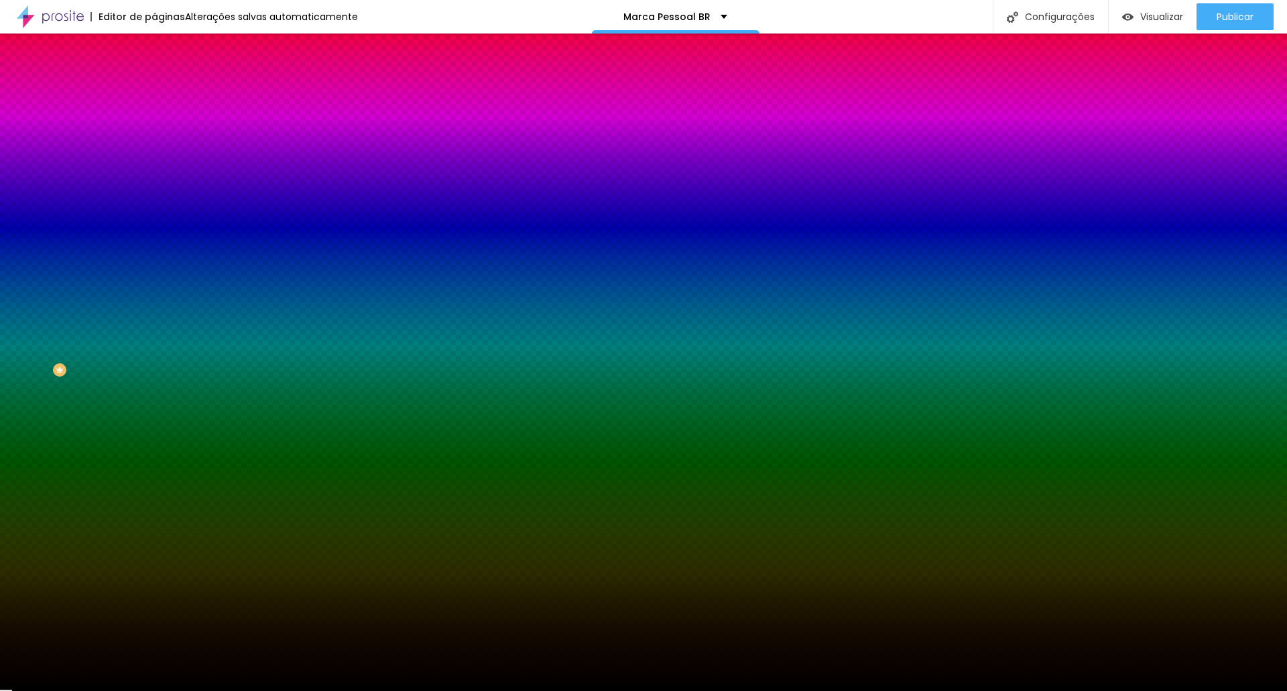
type input "#000000"
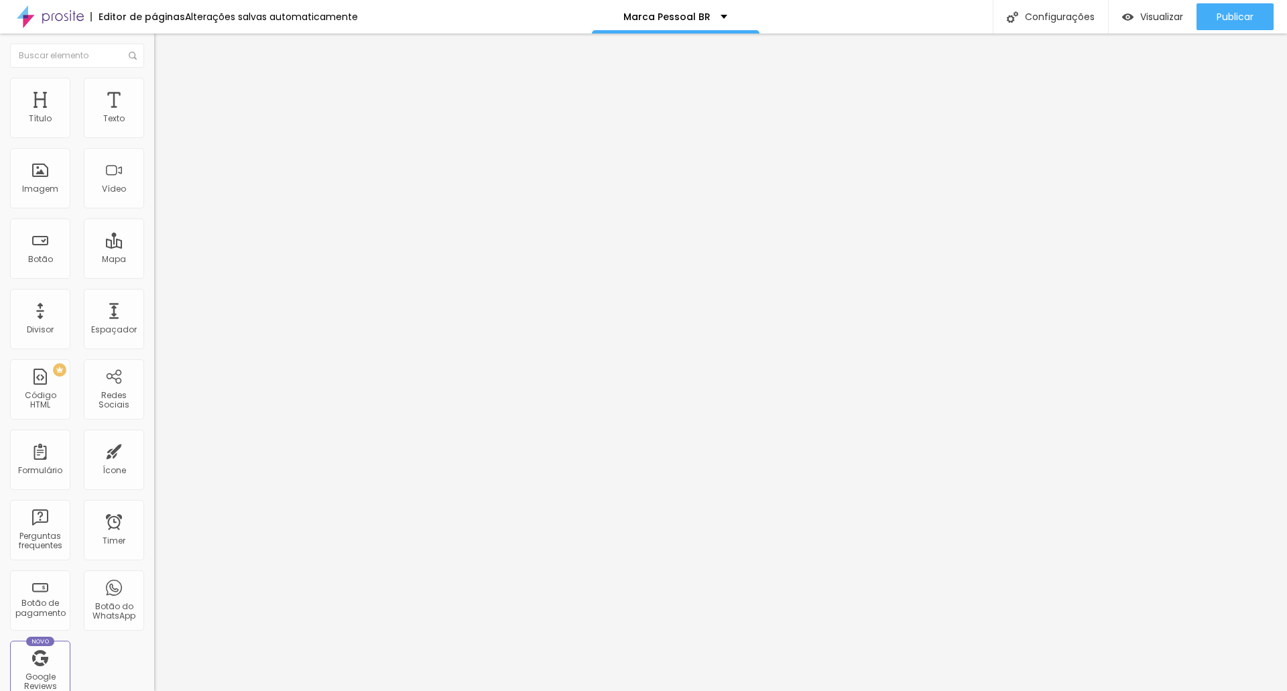
click at [154, 88] on li "Estilo" at bounding box center [231, 84] width 154 height 13
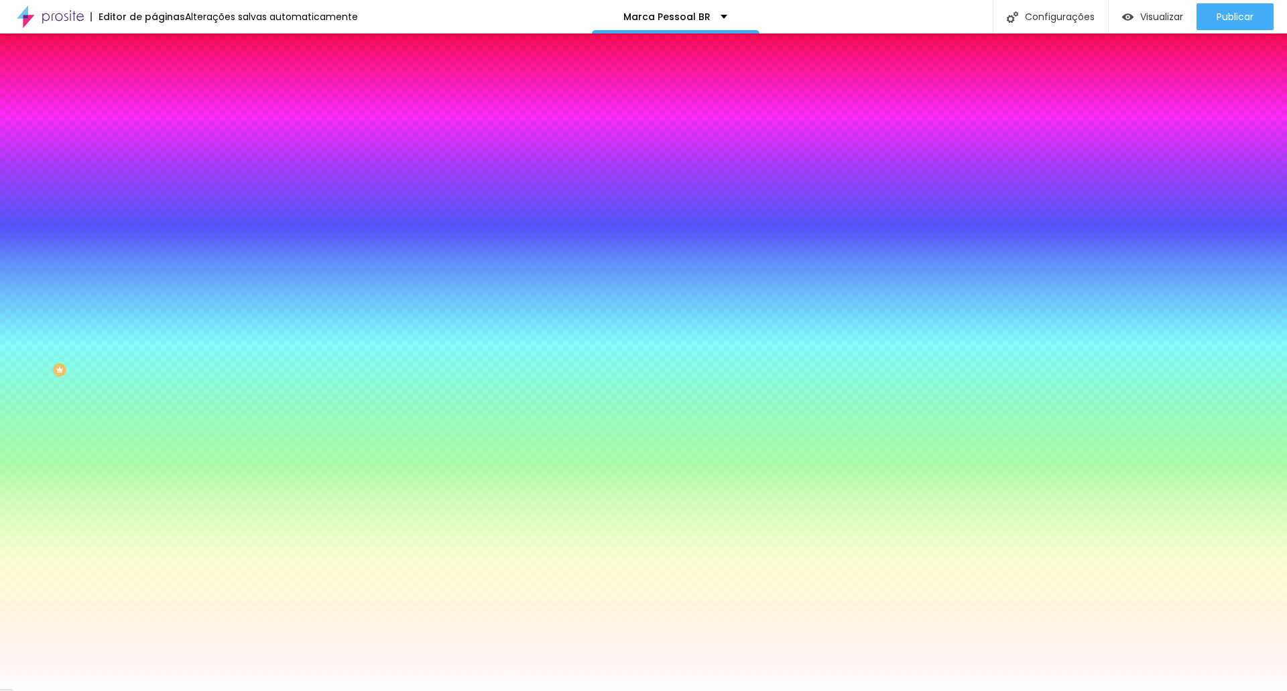
drag, startPoint x: 137, startPoint y: 243, endPoint x: 0, endPoint y: 246, distance: 137.4
click at [154, 246] on div "Imagem de fundo Adicionar imagem Efeito da Imagem Nenhum Nenhum Parallax Cor de…" at bounding box center [231, 192] width 154 height 174
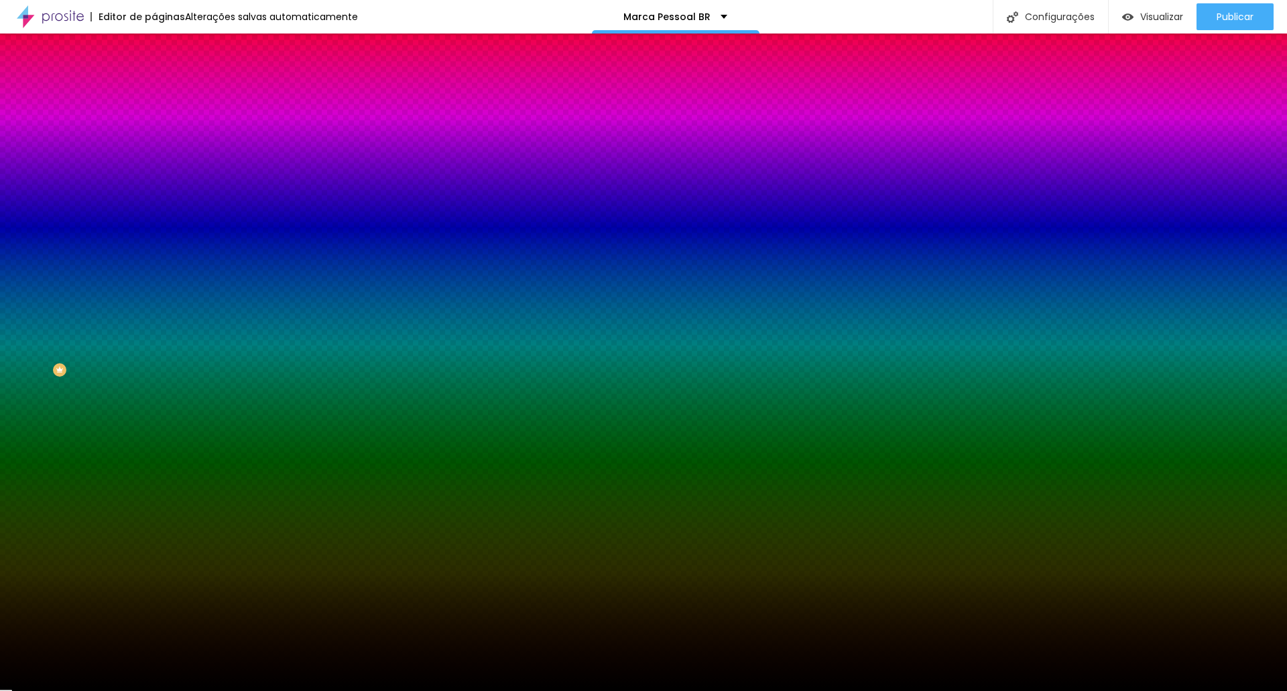
type input "#000000"
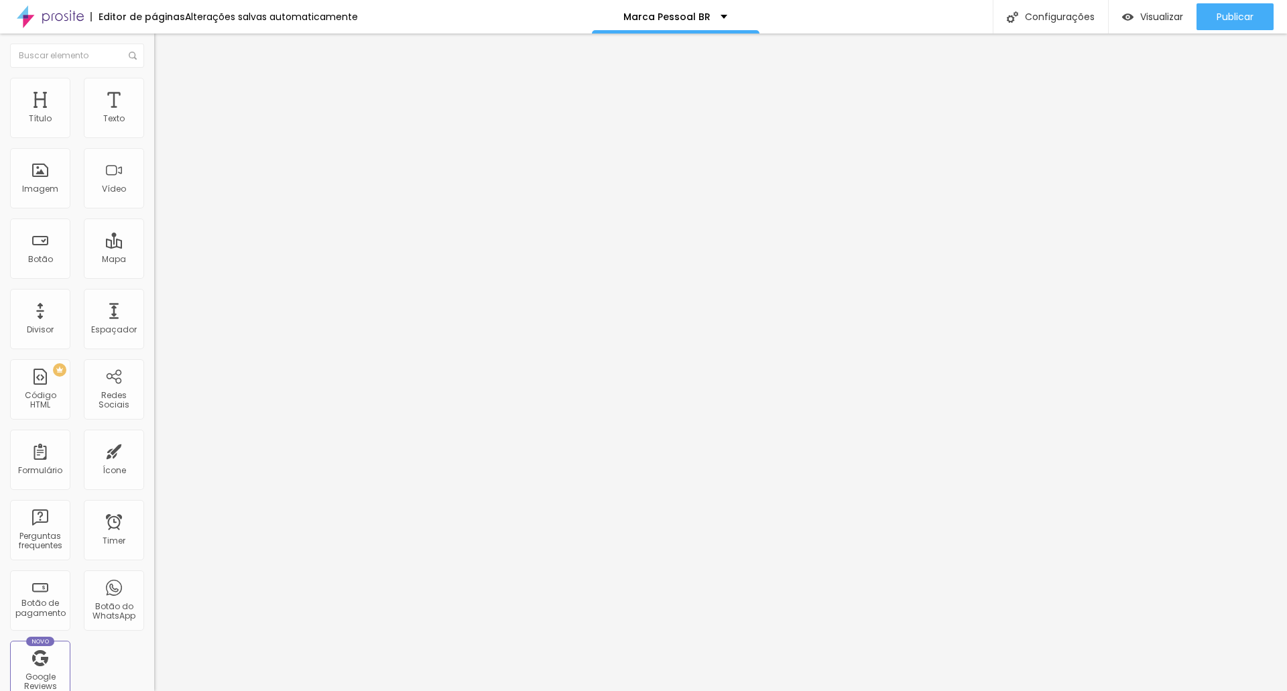
type input "59"
type input "57"
type input "55"
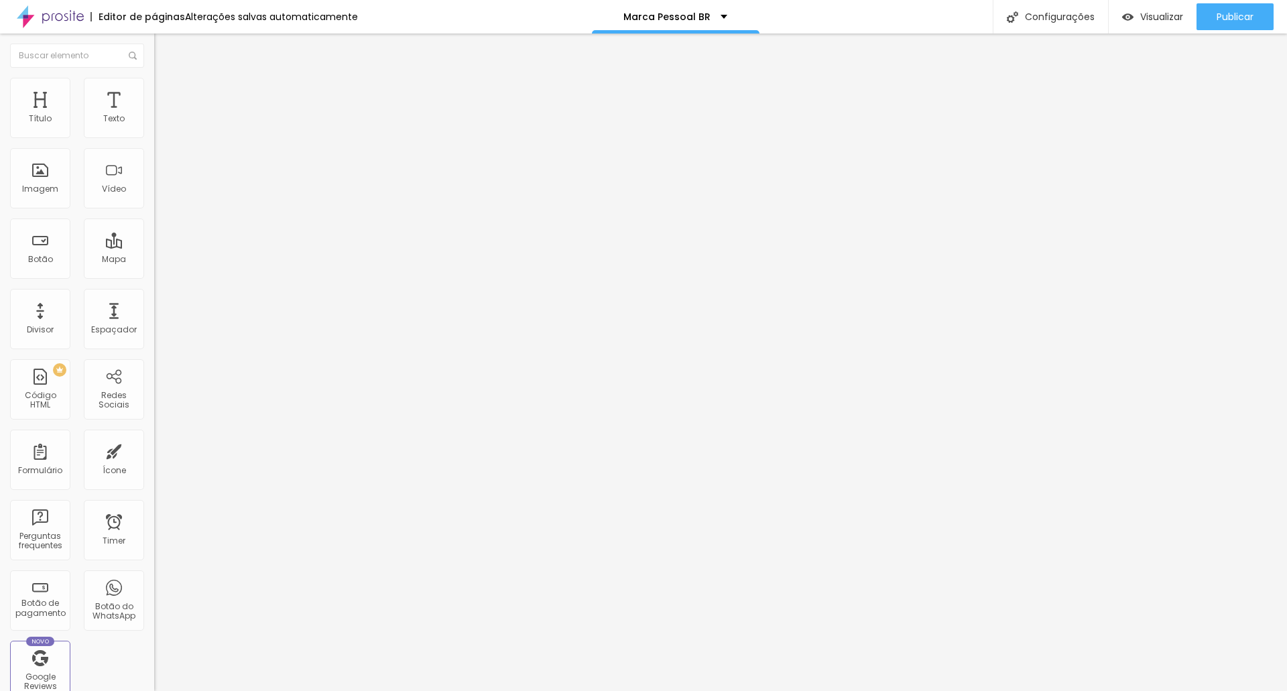
type input "55"
type input "54"
type input "53"
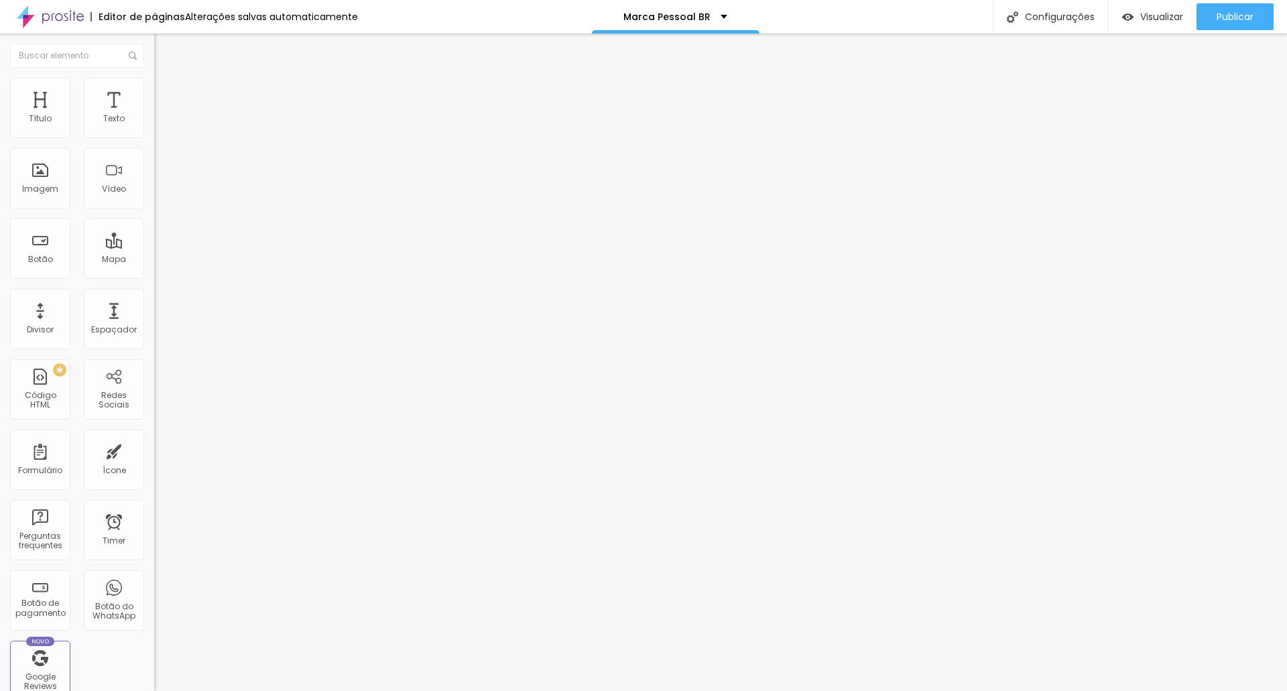
type input "52"
type input "51"
type input "48"
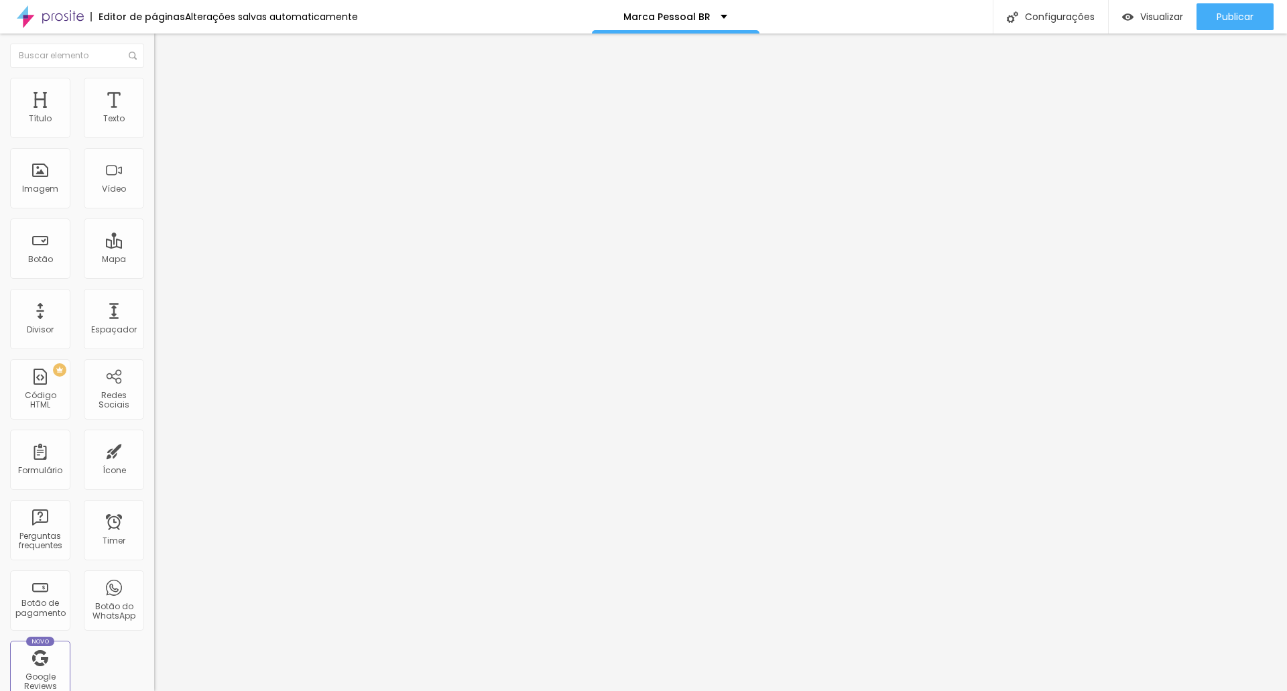
type input "48"
type input "45"
type input "44"
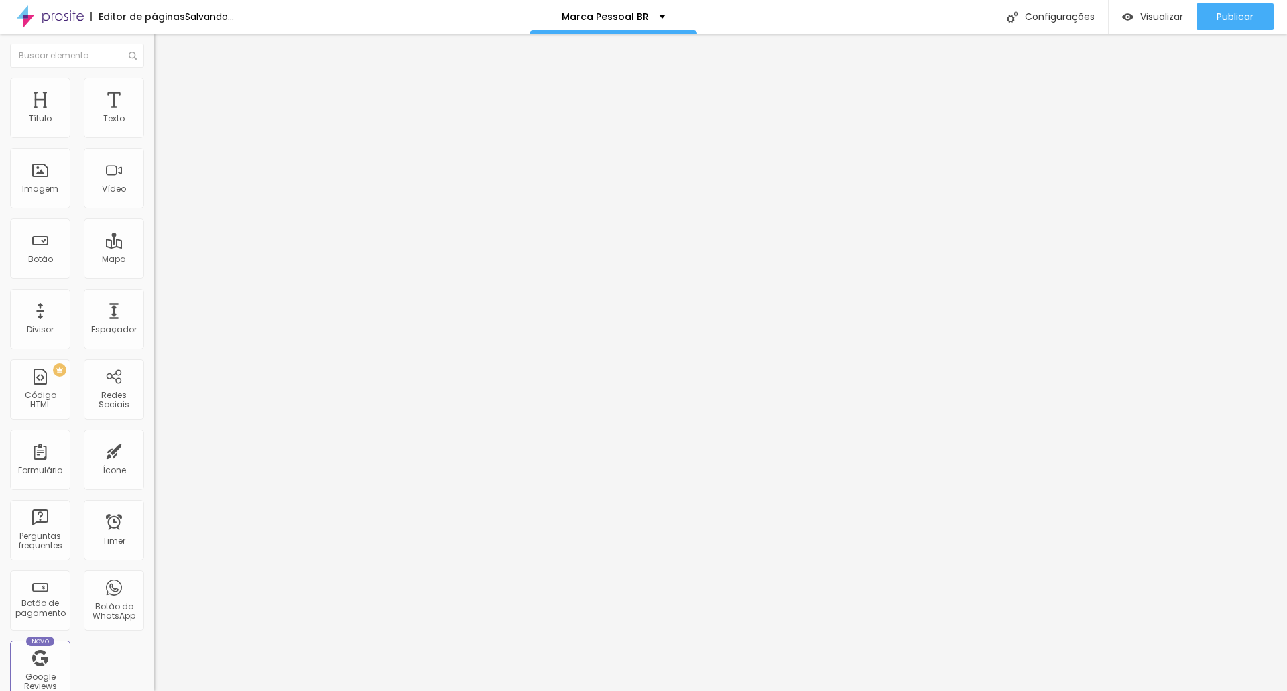
drag, startPoint x: 76, startPoint y: 280, endPoint x: 60, endPoint y: 280, distance: 16.1
type input "44"
click at [154, 316] on input "range" at bounding box center [197, 321] width 86 height 11
click at [166, 93] on span "Avançado" at bounding box center [188, 86] width 44 height 11
click at [166, 93] on span "Estilo" at bounding box center [176, 86] width 21 height 11
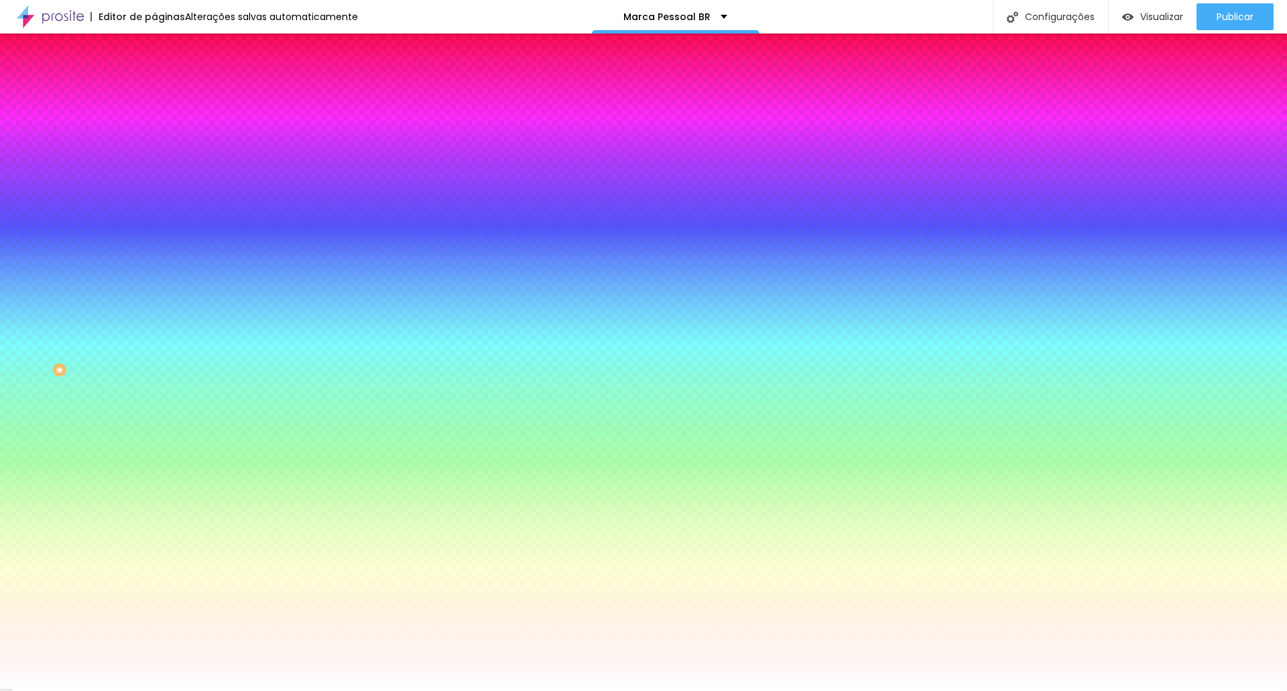
click at [154, 78] on li "Conteúdo" at bounding box center [231, 70] width 154 height 13
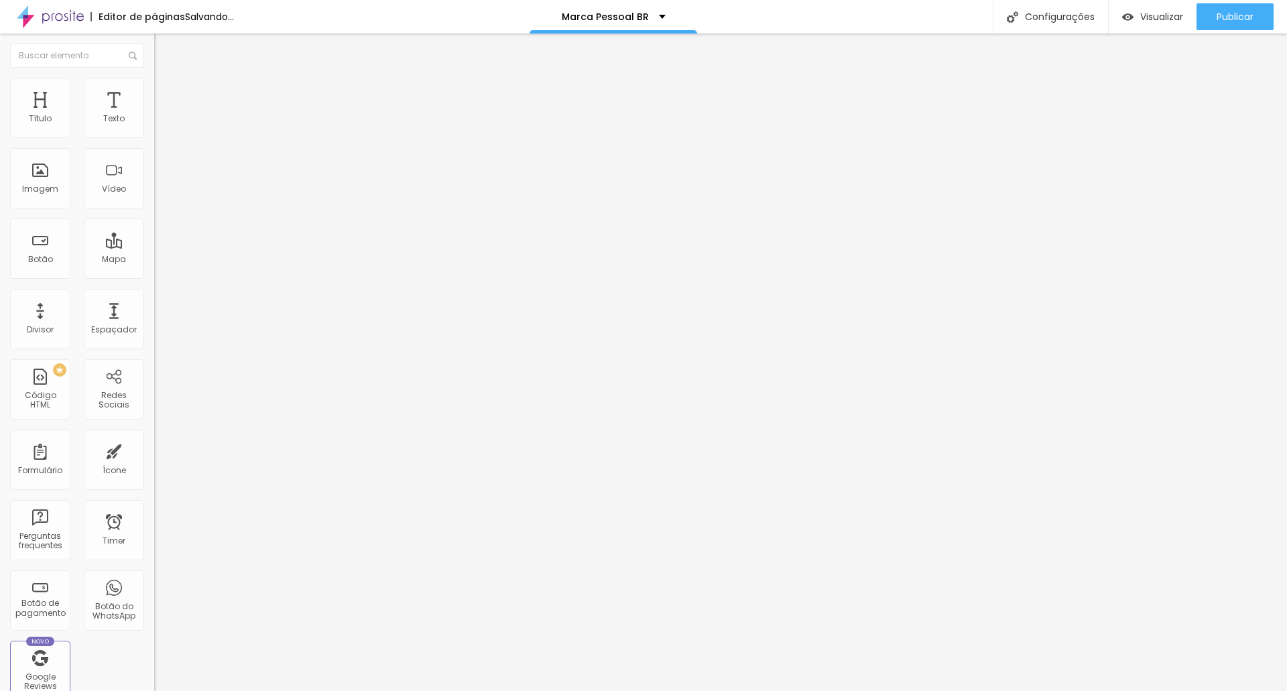
click at [154, 115] on span "Trocar imagem" at bounding box center [190, 109] width 73 height 11
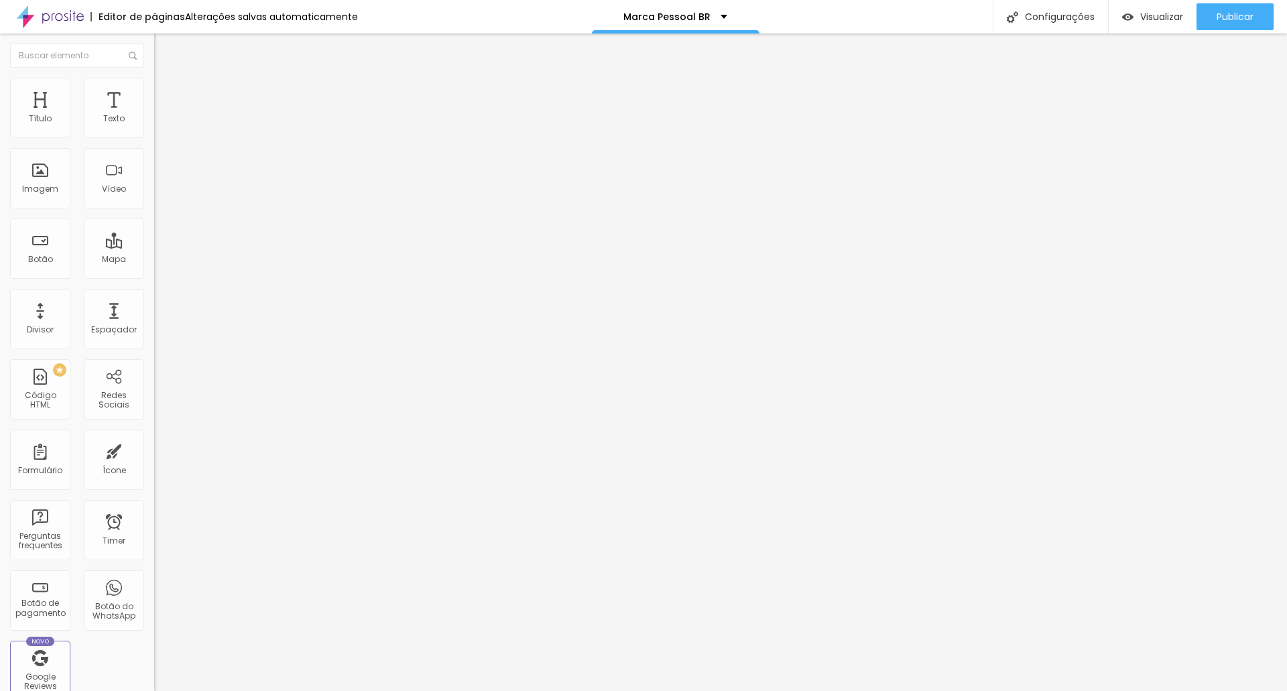
click at [154, 115] on span "Trocar imagem" at bounding box center [190, 109] width 73 height 11
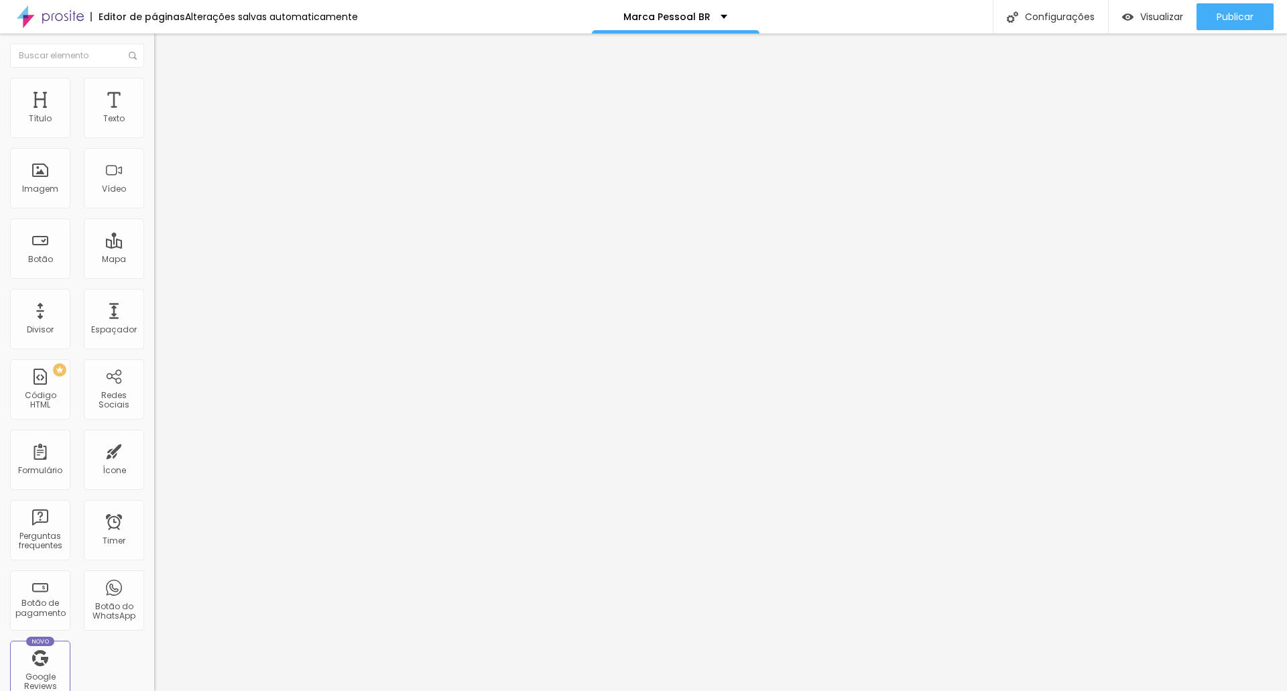
click at [154, 115] on span "Trocar imagem" at bounding box center [190, 109] width 73 height 11
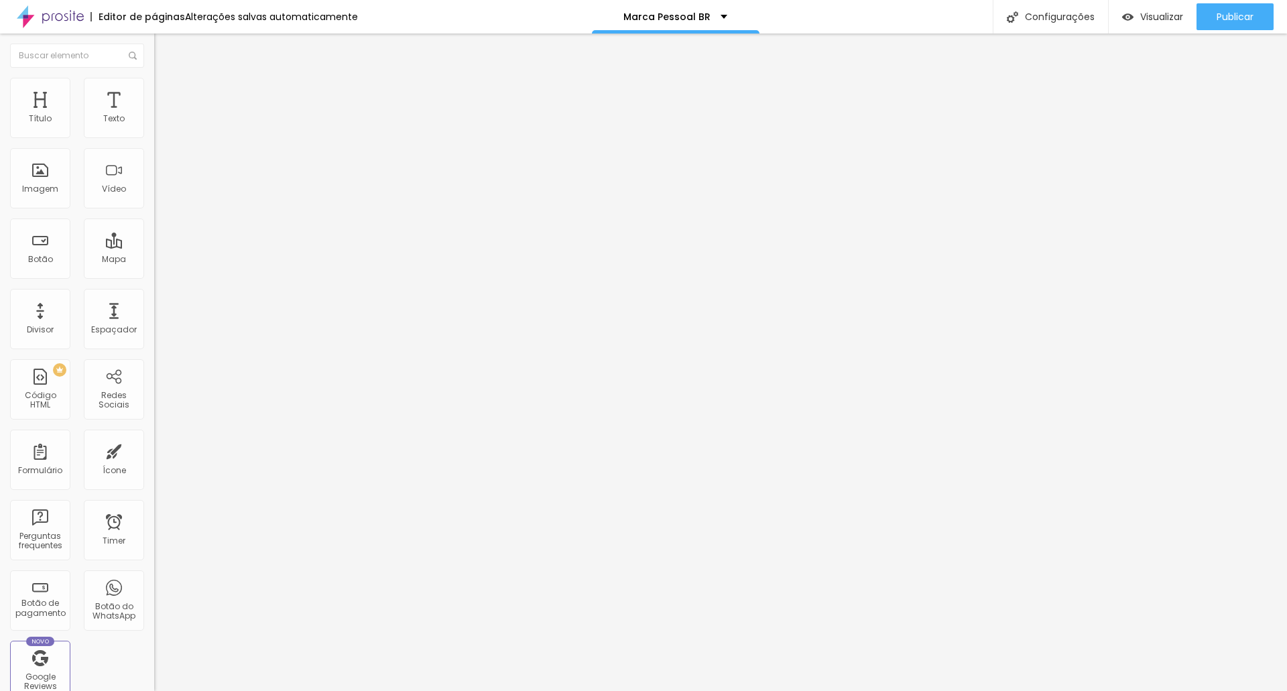
click at [154, 115] on span "Trocar imagem" at bounding box center [190, 109] width 73 height 11
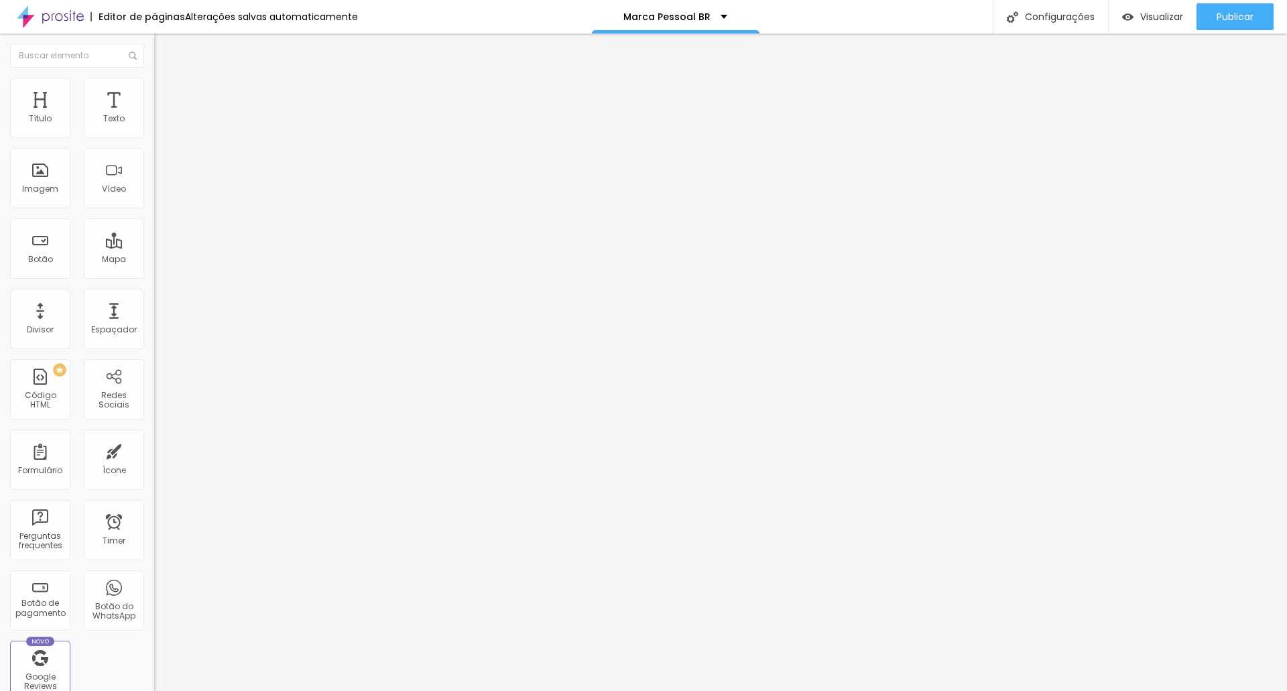
scroll to position [201, 0]
